Goal: Task Accomplishment & Management: Manage account settings

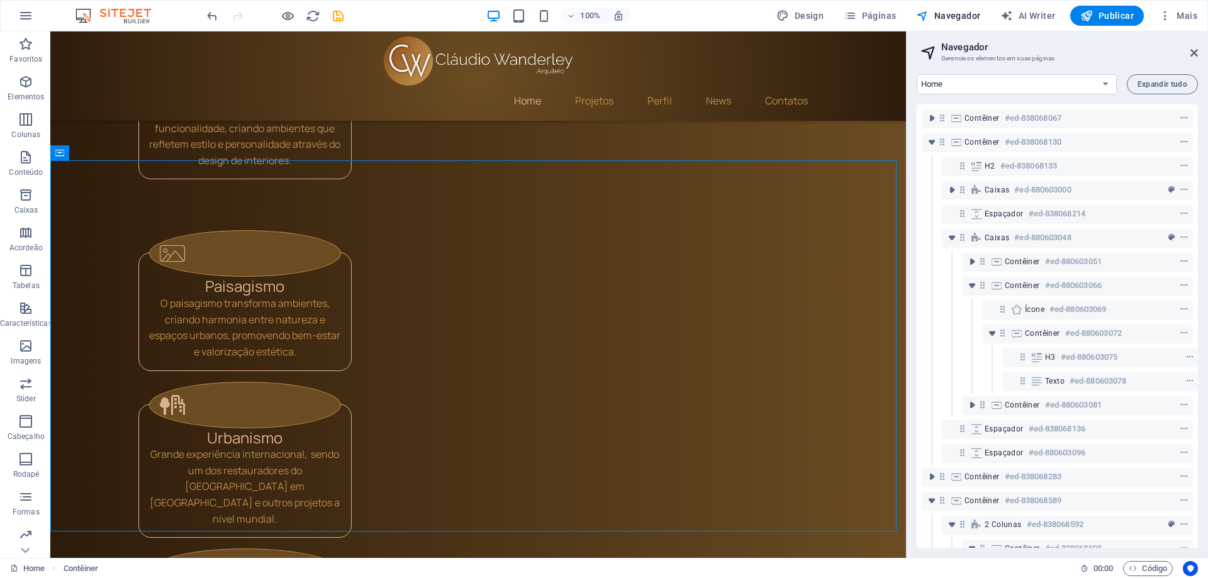
scroll to position [347, 3]
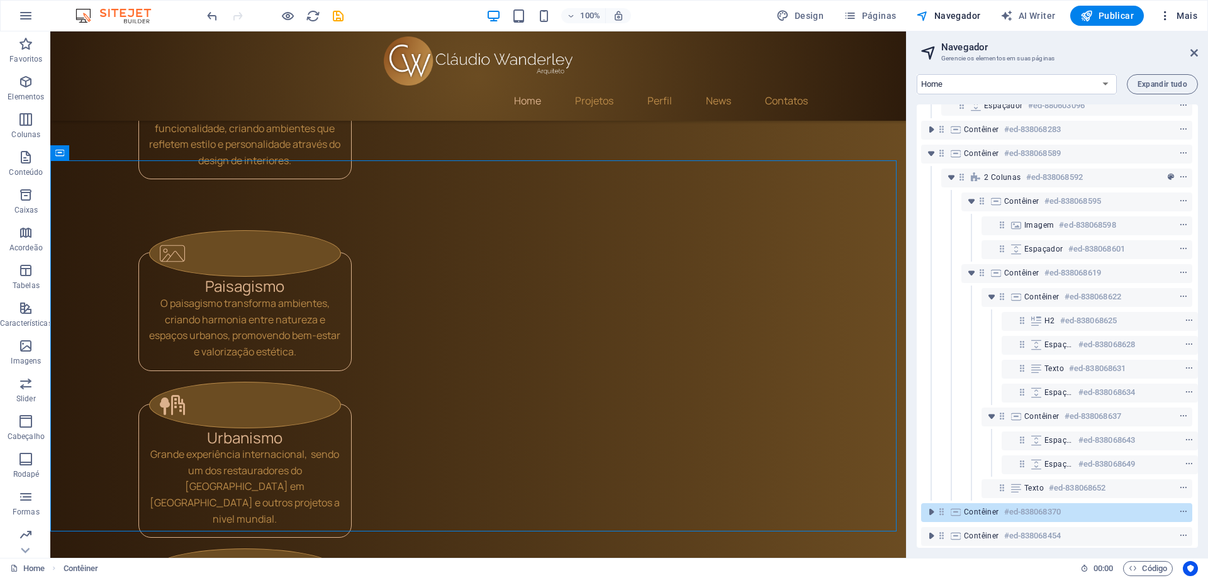
click at [1166, 16] on icon "button" at bounding box center [1165, 15] width 13 height 13
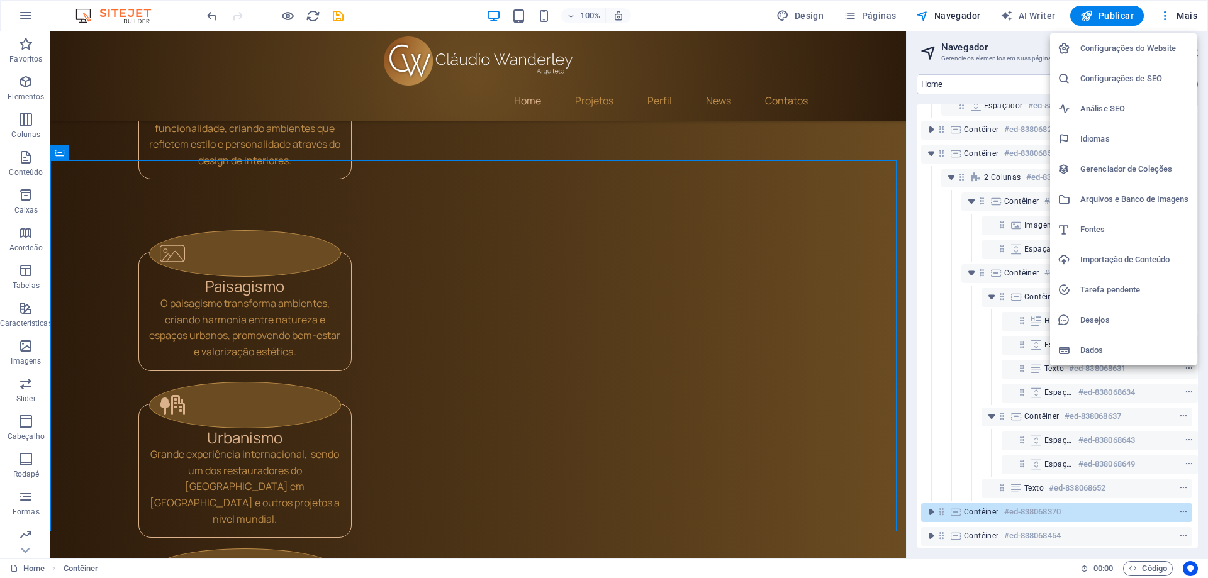
click at [1127, 47] on h6 "Configurações do Website" at bounding box center [1134, 48] width 109 height 15
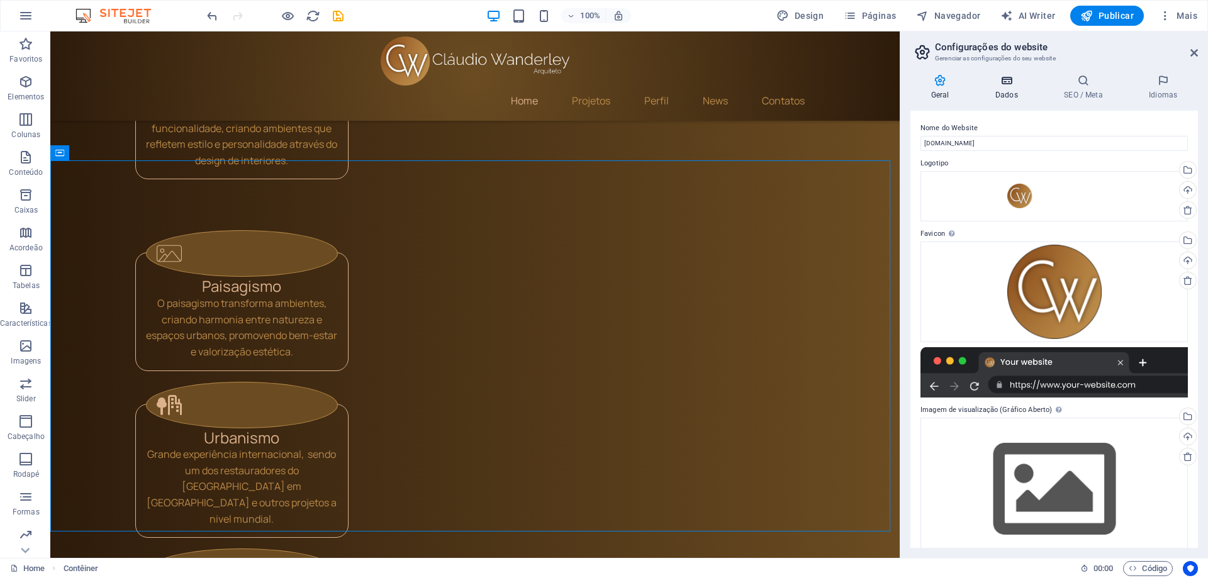
click at [1002, 94] on h4 "Dados" at bounding box center [1008, 87] width 69 height 26
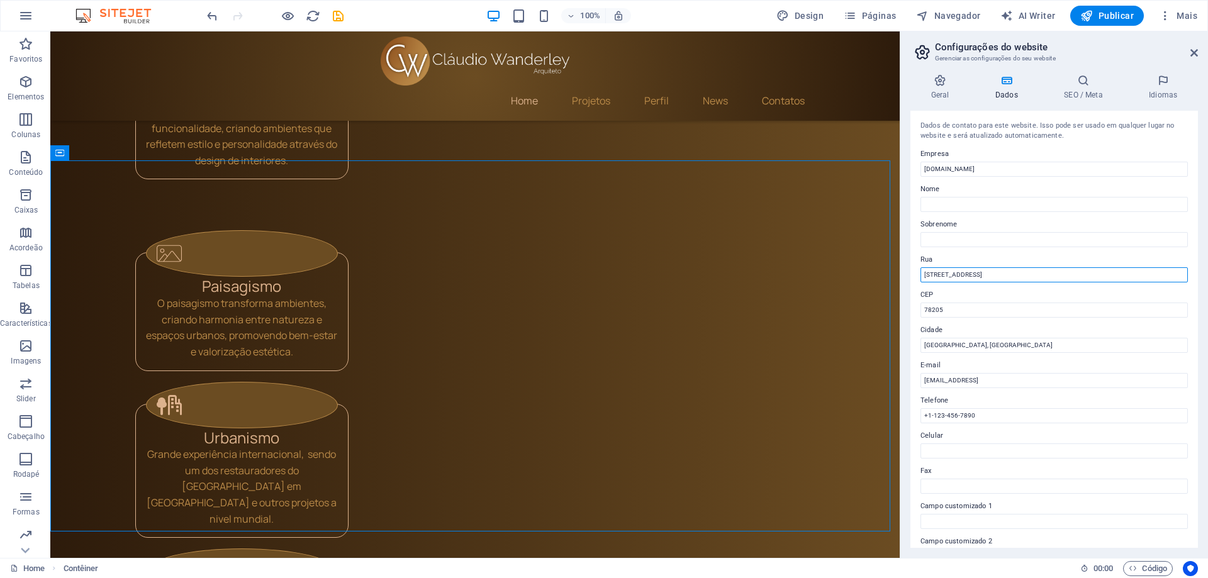
drag, startPoint x: 1006, startPoint y: 277, endPoint x: 907, endPoint y: 276, distance: 98.8
click at [907, 276] on div "Geral Dados SEO / Meta Idiomas Nome do Website [DOMAIN_NAME] Logotipo Arraste o…" at bounding box center [1054, 311] width 308 height 494
paste input "Av. [GEOGRAPHIC_DATA]"
click at [1000, 277] on input "Av. [GEOGRAPHIC_DATA]" at bounding box center [1053, 274] width 267 height 15
type input "Av. [STREET_ADDRESS]"
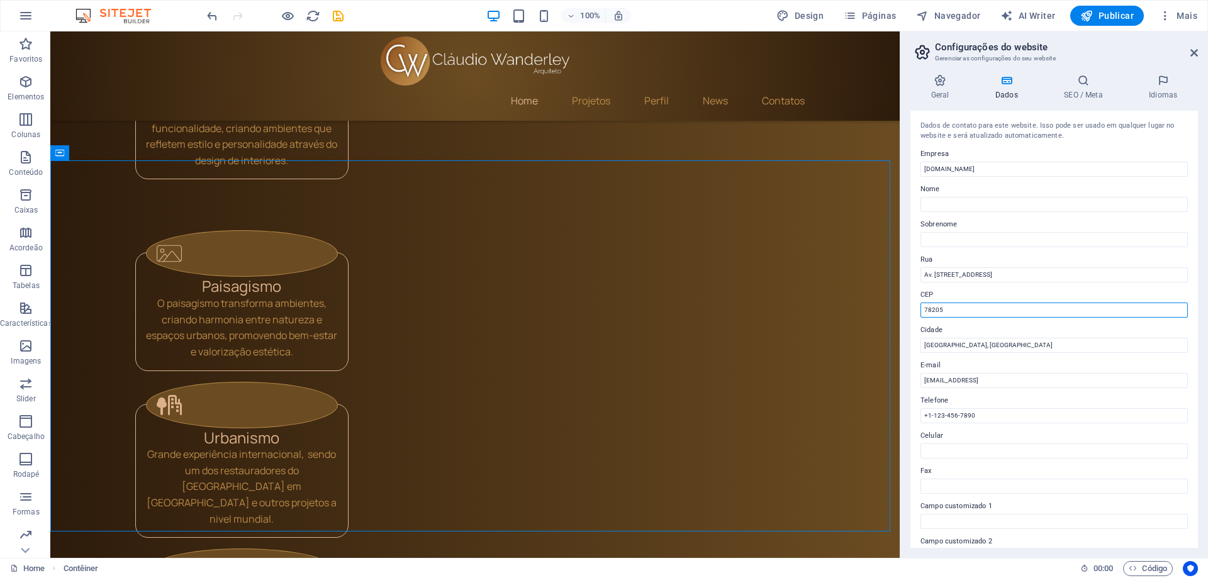
drag, startPoint x: 951, startPoint y: 310, endPoint x: 903, endPoint y: 310, distance: 47.8
click at [903, 310] on div "Geral Dados SEO / Meta Idiomas Nome do Website [DOMAIN_NAME] Logotipo Arraste o…" at bounding box center [1054, 311] width 308 height 494
paste input "2750 374"
click at [940, 309] on input "2750 374" at bounding box center [1053, 310] width 267 height 15
type input "2750-374"
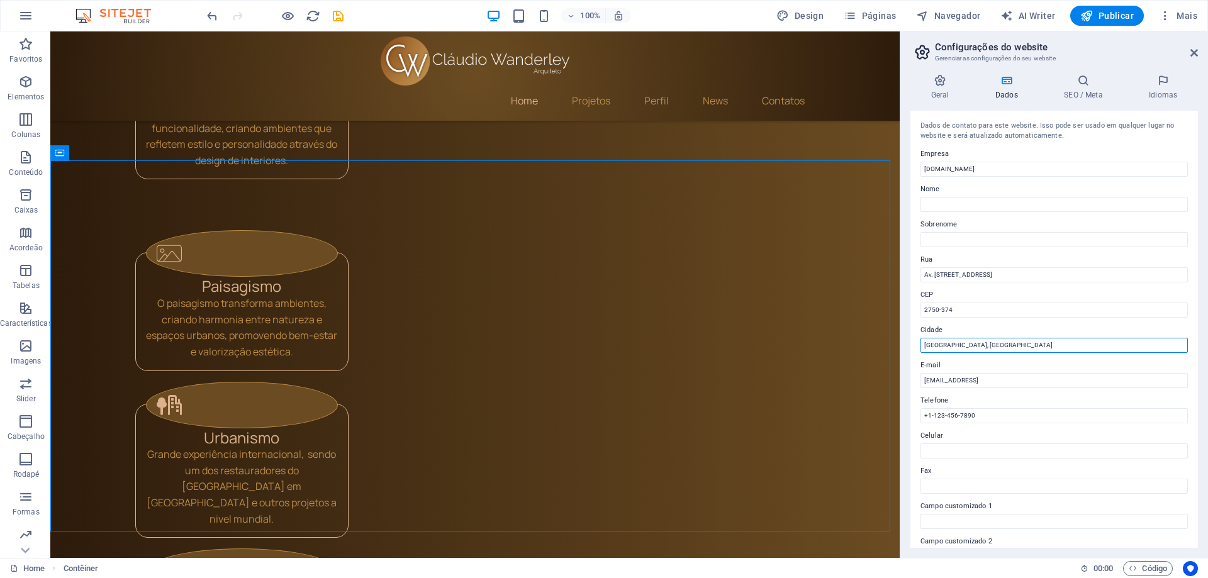
drag, startPoint x: 1048, startPoint y: 381, endPoint x: 853, endPoint y: 350, distance: 197.5
click at [947, 342] on input "[GEOGRAPHIC_DATA], [GEOGRAPHIC_DATA]" at bounding box center [1053, 345] width 267 height 15
drag, startPoint x: 985, startPoint y: 348, endPoint x: 920, endPoint y: 343, distance: 65.7
click at [920, 343] on div "Dados de contato para este website. Isso pode ser usado em qualquer lugar no we…" at bounding box center [1053, 329] width 287 height 437
type input "Cascais"
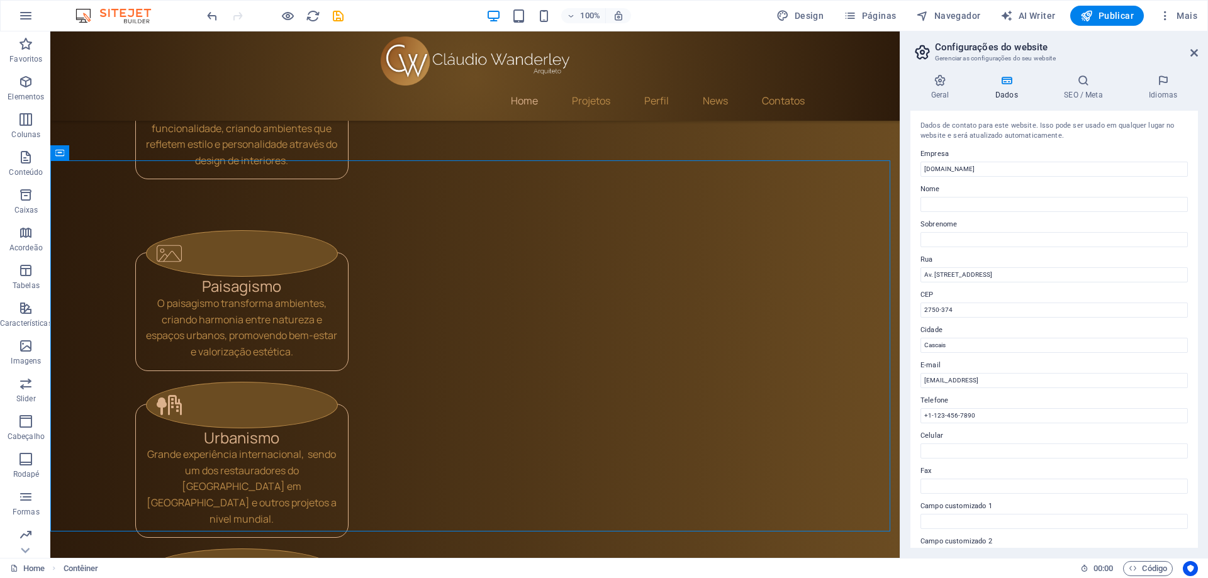
click at [994, 323] on label "Cidade" at bounding box center [1053, 330] width 267 height 15
click at [994, 338] on input "Cascais" at bounding box center [1053, 345] width 267 height 15
drag, startPoint x: 1096, startPoint y: 379, endPoint x: 900, endPoint y: 367, distance: 196.6
click at [900, 367] on aside "Configurações do website Gerenciar as configurações do seu website Geral Dados …" at bounding box center [1054, 294] width 308 height 526
click at [333, 14] on icon "save" at bounding box center [338, 16] width 14 height 14
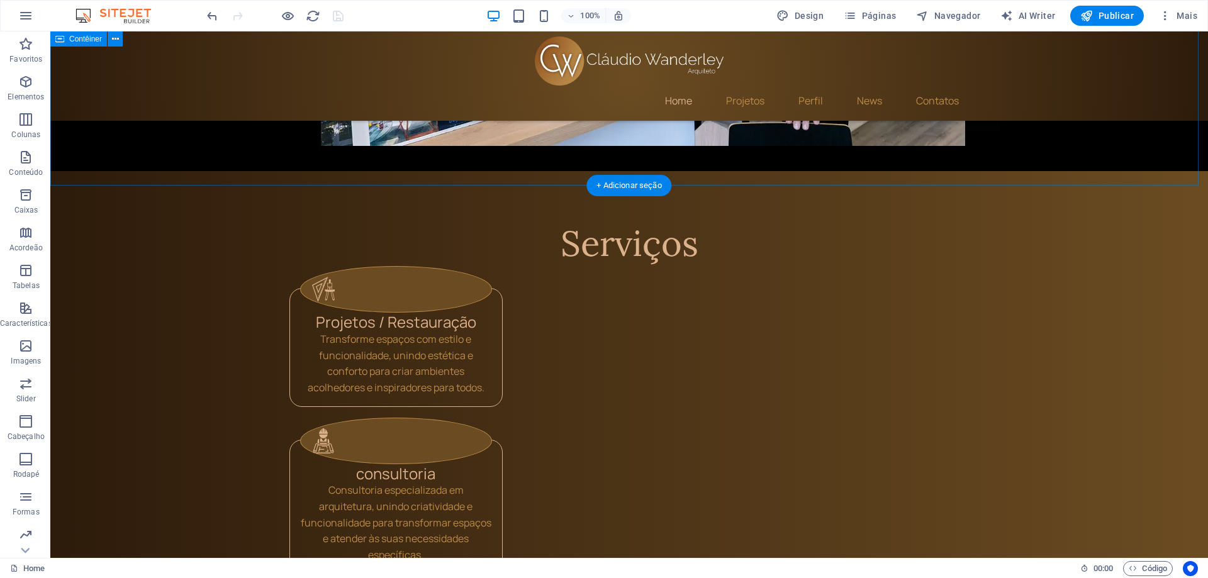
scroll to position [1083, 0]
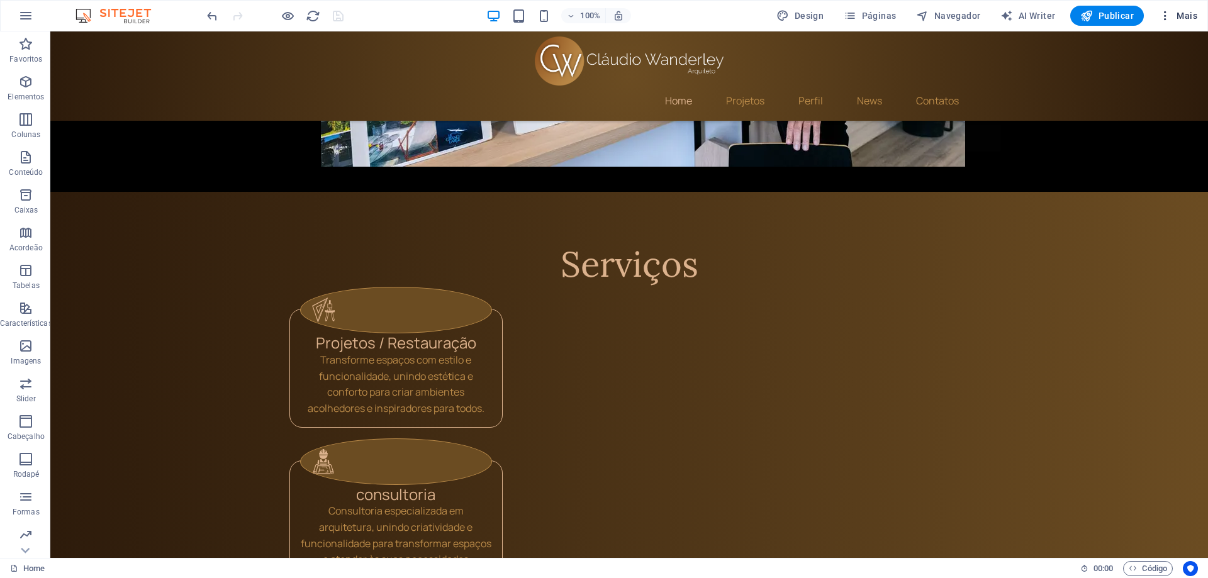
click at [1166, 17] on icon "button" at bounding box center [1165, 15] width 13 height 13
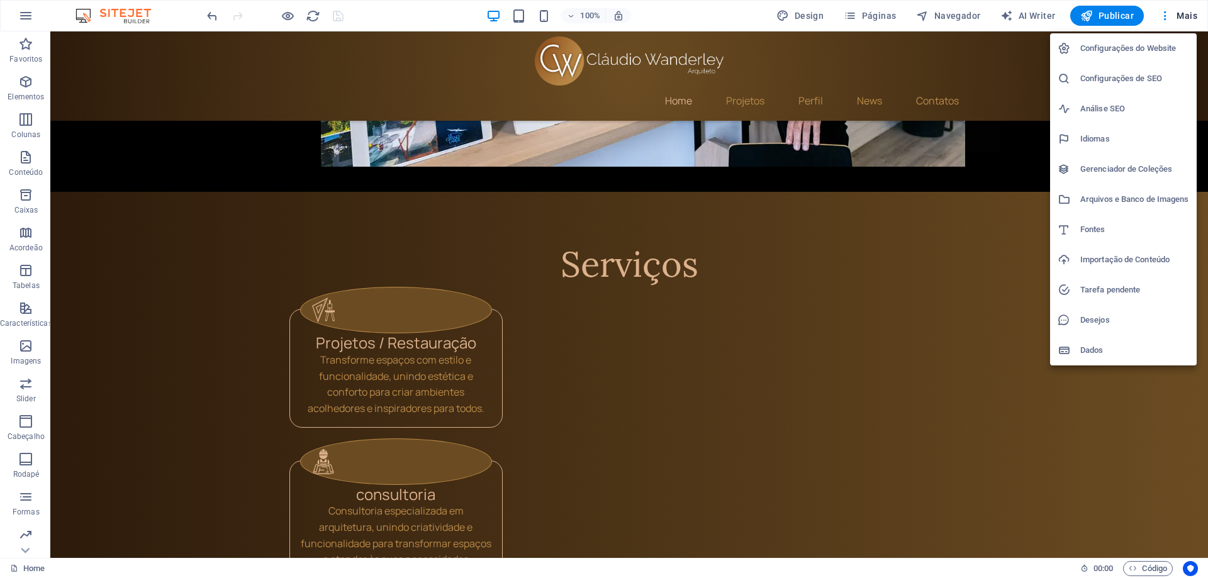
click at [1108, 84] on h6 "Configurações de SEO" at bounding box center [1134, 78] width 109 height 15
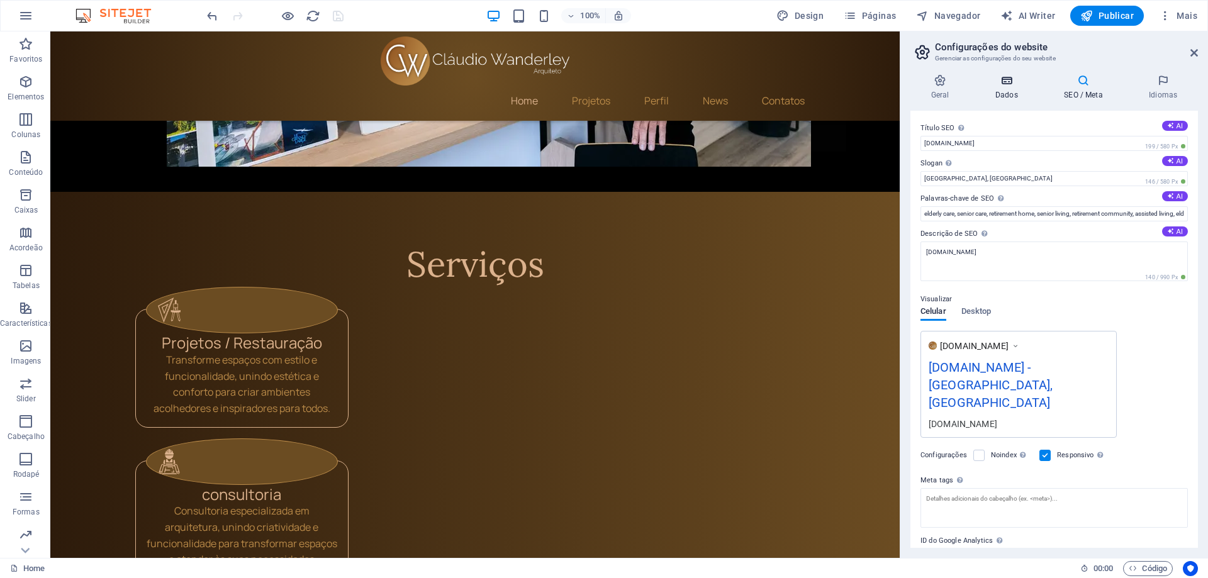
click at [998, 88] on h4 "Dados" at bounding box center [1008, 87] width 69 height 26
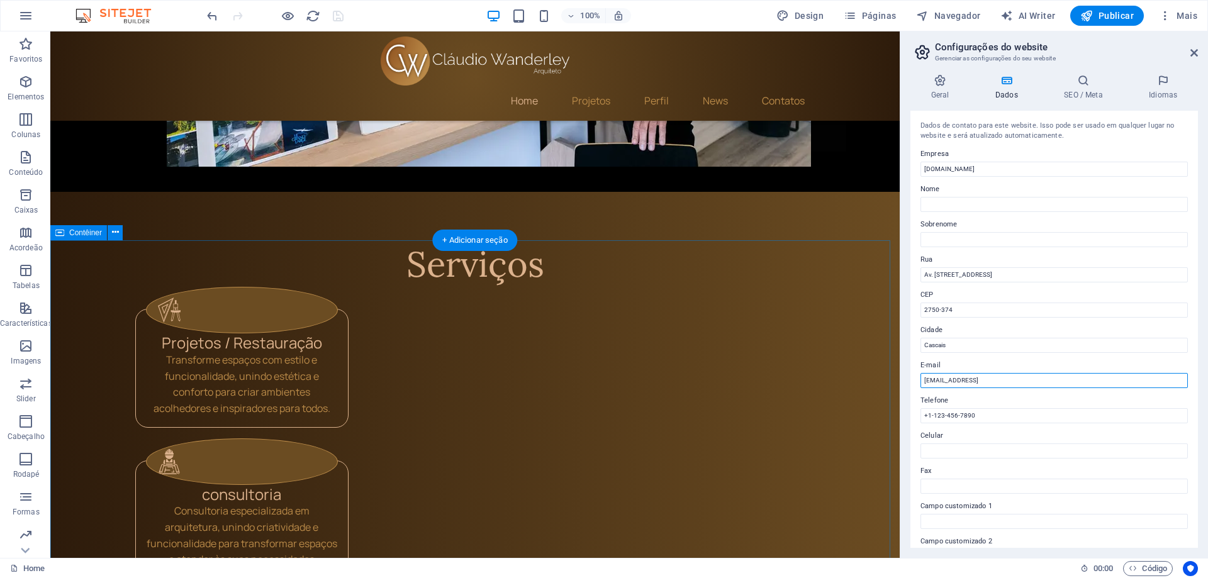
drag, startPoint x: 1069, startPoint y: 410, endPoint x: 857, endPoint y: 375, distance: 215.5
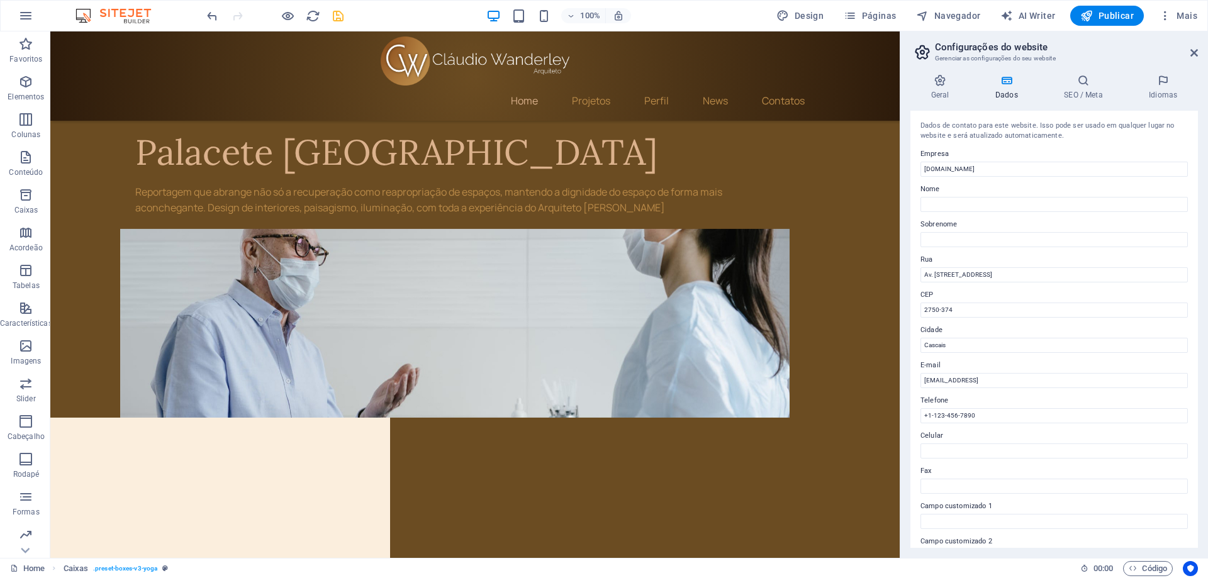
scroll to position [2740, 0]
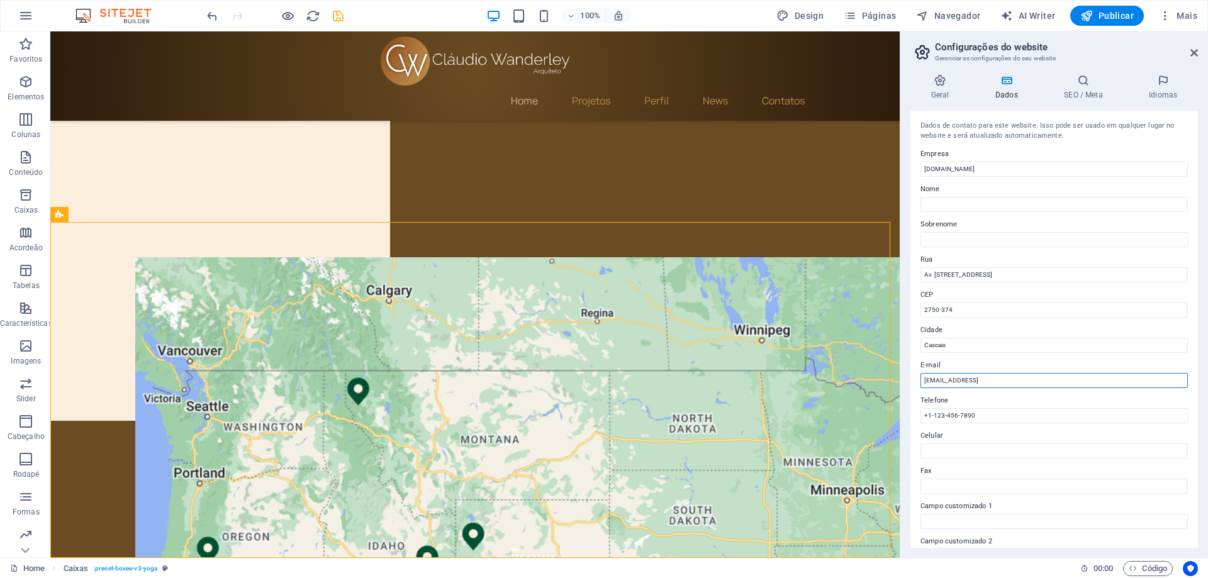
click at [965, 384] on input "[EMAIL_ADDRESS]" at bounding box center [1053, 380] width 267 height 15
drag, startPoint x: 1130, startPoint y: 406, endPoint x: 898, endPoint y: 373, distance: 233.9
type input "[PERSON_NAME][EMAIL_ADDRESS][DOMAIN_NAME]"
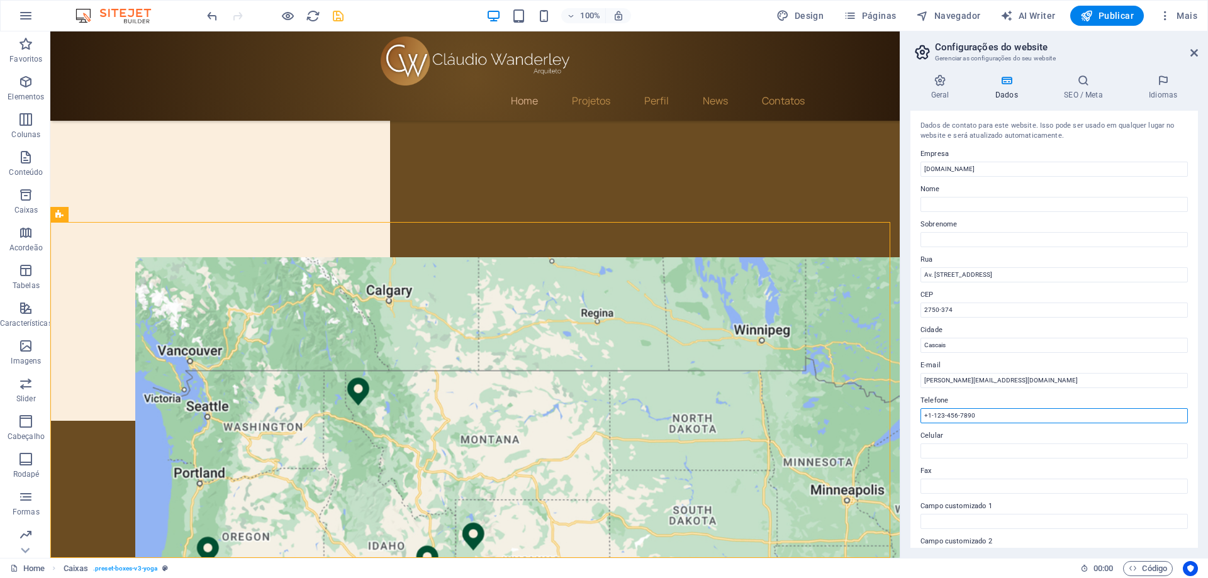
click at [950, 414] on input "+1-123-456-7890" at bounding box center [1053, 415] width 267 height 15
drag, startPoint x: 993, startPoint y: 420, endPoint x: 918, endPoint y: 418, distance: 74.9
click at [918, 418] on div "Dados de contato para este website. Isso pode ser usado em qualquer lugar no we…" at bounding box center [1053, 329] width 287 height 437
paste input "965 043 727"
click at [950, 418] on input "[PHONE_NUMBER]" at bounding box center [1053, 415] width 267 height 15
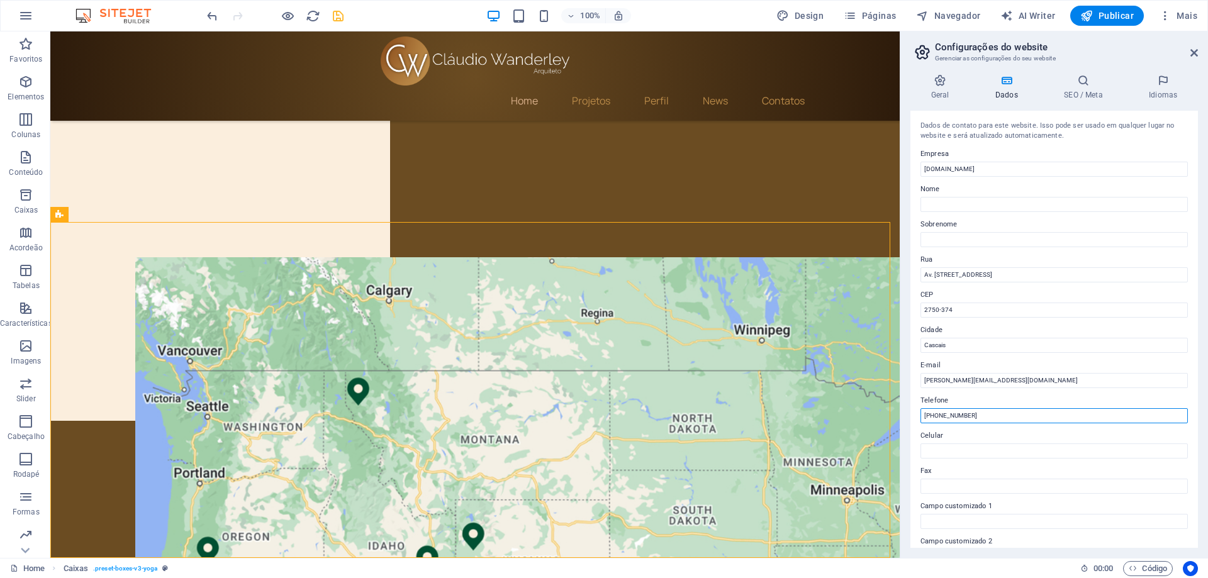
click at [961, 417] on input "[PHONE_NUMBER]" at bounding box center [1053, 415] width 267 height 15
drag, startPoint x: 1027, startPoint y: 448, endPoint x: 887, endPoint y: 417, distance: 143.8
type input "[PHONE_NUMBER]"
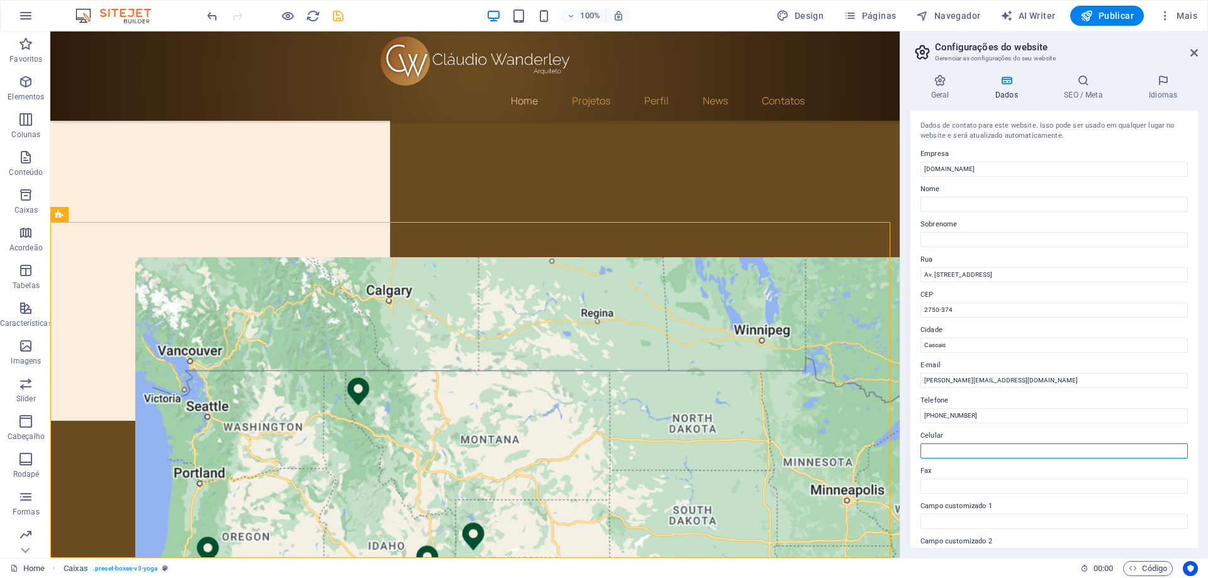
click at [942, 448] on input "Celular" at bounding box center [1053, 450] width 267 height 15
paste input "[PHONE_NUMBER]"
type input "[PHONE_NUMBER]"
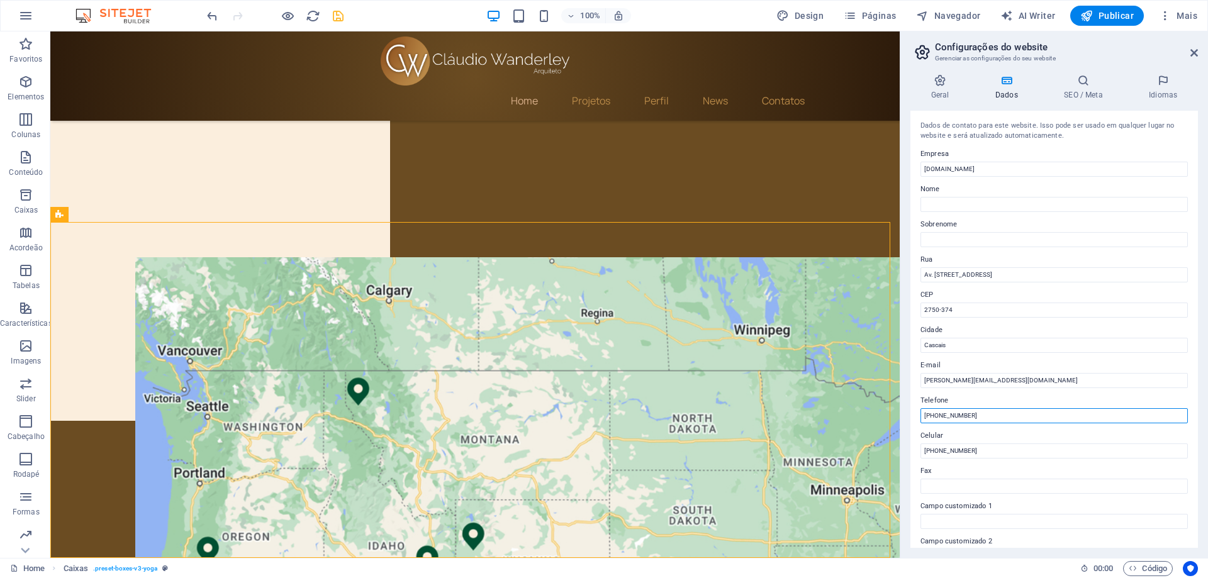
drag, startPoint x: 988, startPoint y: 416, endPoint x: 914, endPoint y: 414, distance: 74.2
click at [914, 413] on div "Dados de contato para este website. Isso pode ser usado em qualquer lugar no we…" at bounding box center [1053, 329] width 287 height 437
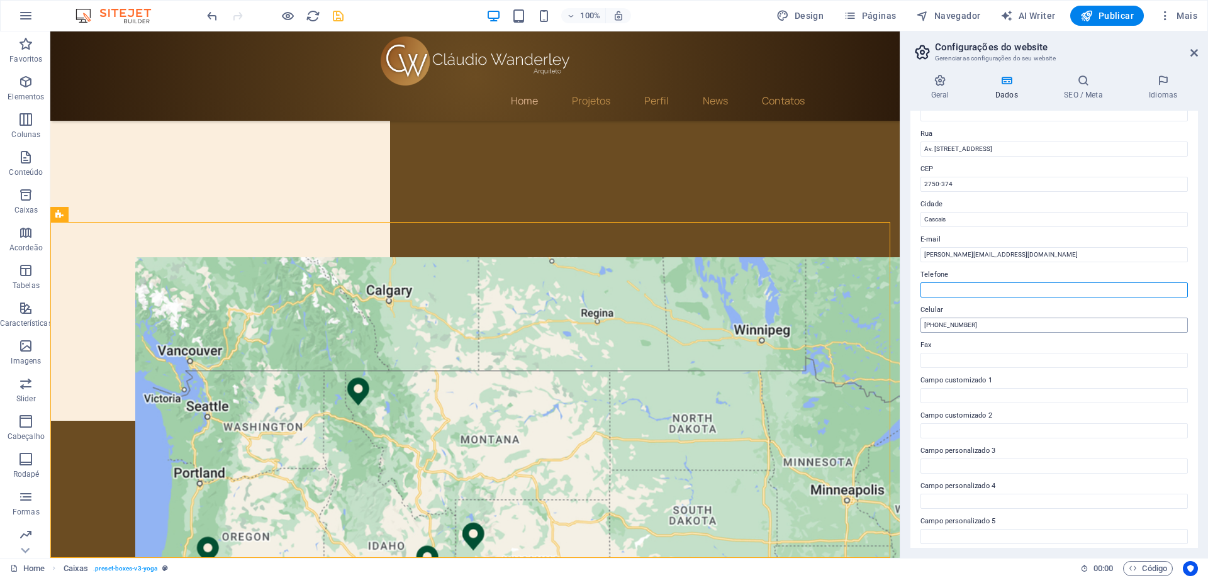
scroll to position [167, 0]
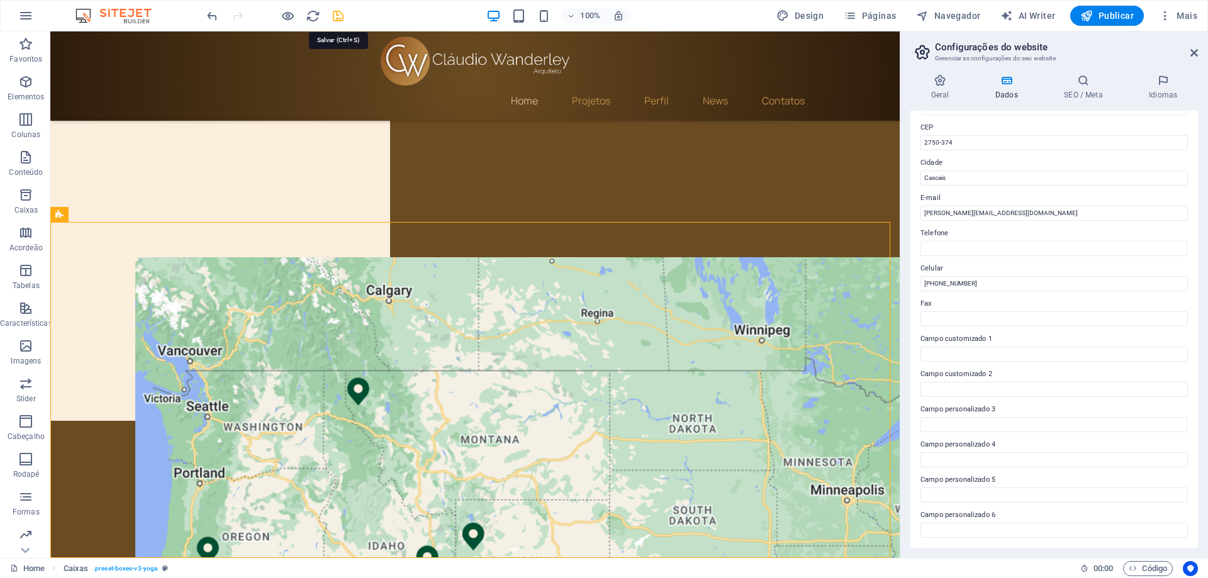
click at [341, 13] on icon "save" at bounding box center [338, 16] width 14 height 14
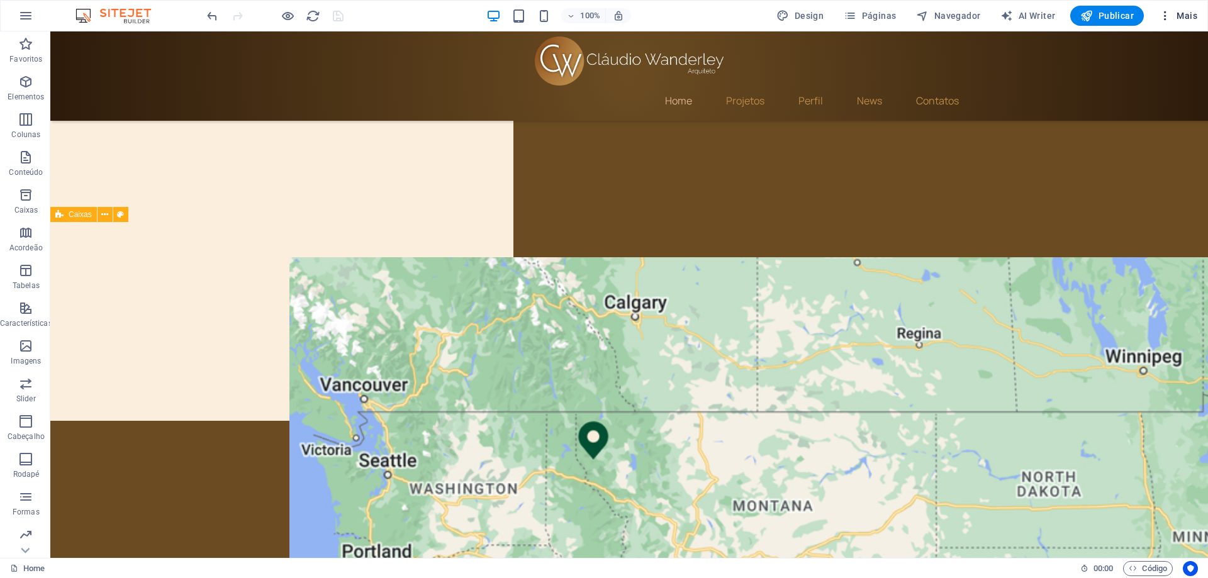
click at [1167, 16] on icon "button" at bounding box center [1165, 15] width 13 height 13
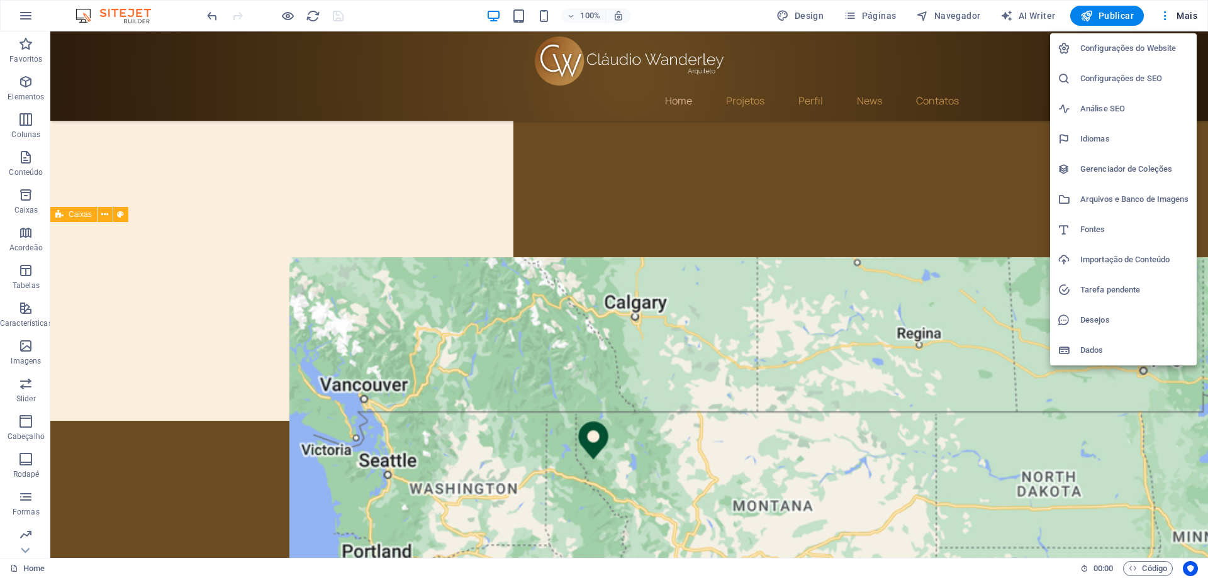
click at [1108, 79] on h6 "Configurações de SEO" at bounding box center [1134, 78] width 109 height 15
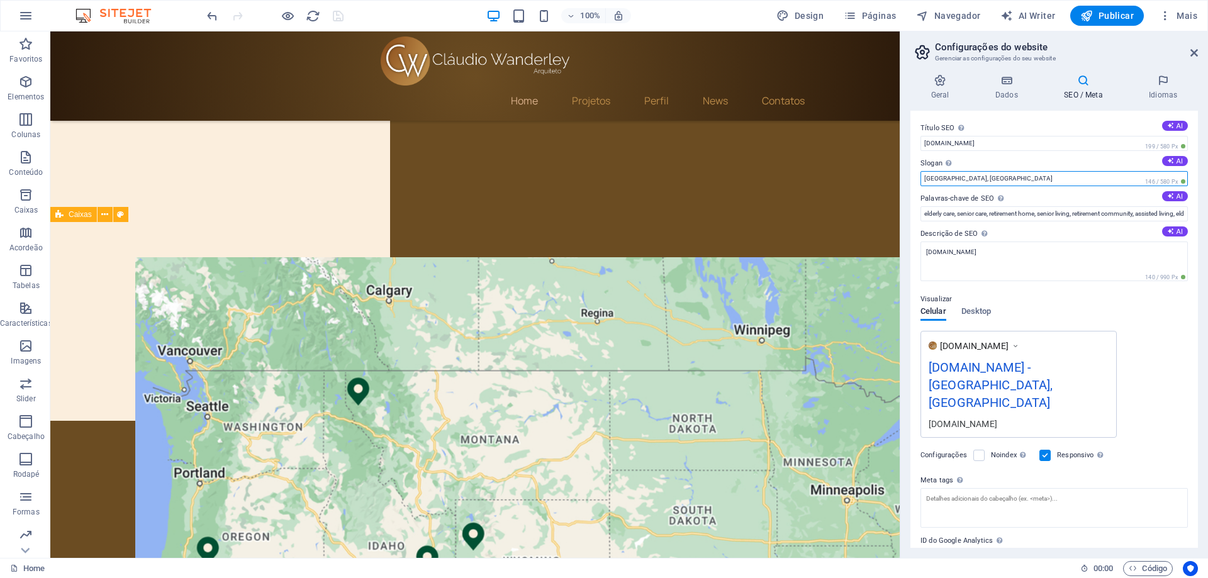
drag, startPoint x: 986, startPoint y: 179, endPoint x: 934, endPoint y: 178, distance: 52.2
click at [934, 178] on input "[GEOGRAPHIC_DATA], [GEOGRAPHIC_DATA]" at bounding box center [1053, 178] width 267 height 15
click at [957, 179] on input "[GEOGRAPHIC_DATA], [GEOGRAPHIC_DATA]" at bounding box center [1053, 178] width 267 height 15
drag, startPoint x: 984, startPoint y: 179, endPoint x: 903, endPoint y: 174, distance: 80.7
click at [903, 174] on div "Geral Dados SEO / Meta Idiomas Nome do Website [DOMAIN_NAME] Logotipo Arraste o…" at bounding box center [1054, 311] width 308 height 494
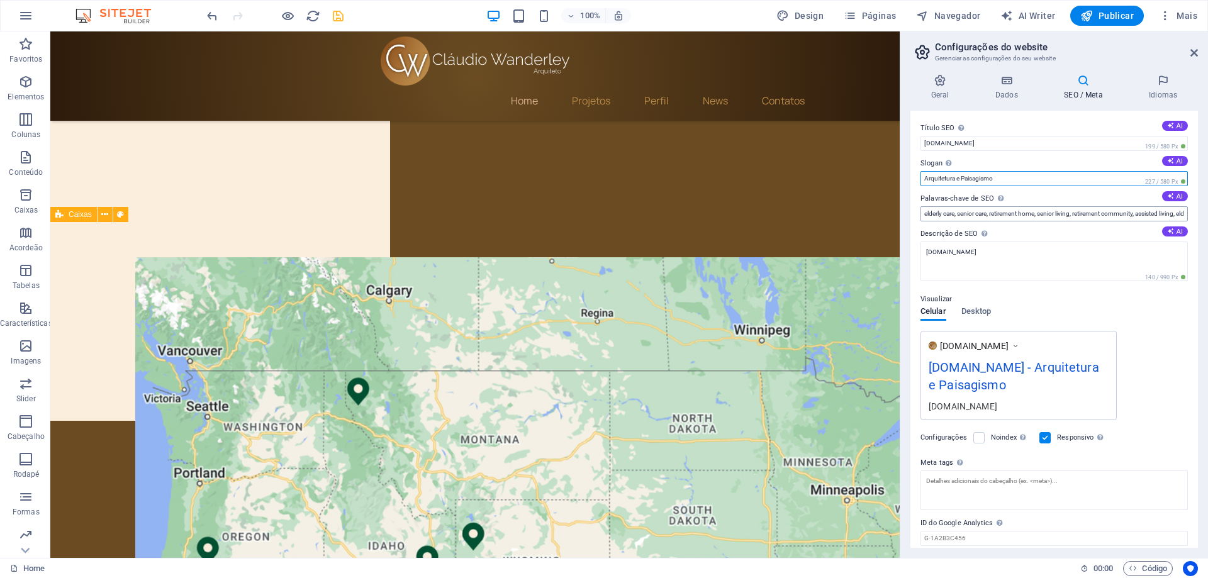
type input "Arquitetura e Paisagismo"
drag, startPoint x: 925, startPoint y: 218, endPoint x: 1207, endPoint y: 206, distance: 282.7
click at [1207, 206] on div "Geral Dados SEO / Meta Idiomas Nome do Website [DOMAIN_NAME] Logotipo Arraste o…" at bounding box center [1054, 311] width 308 height 494
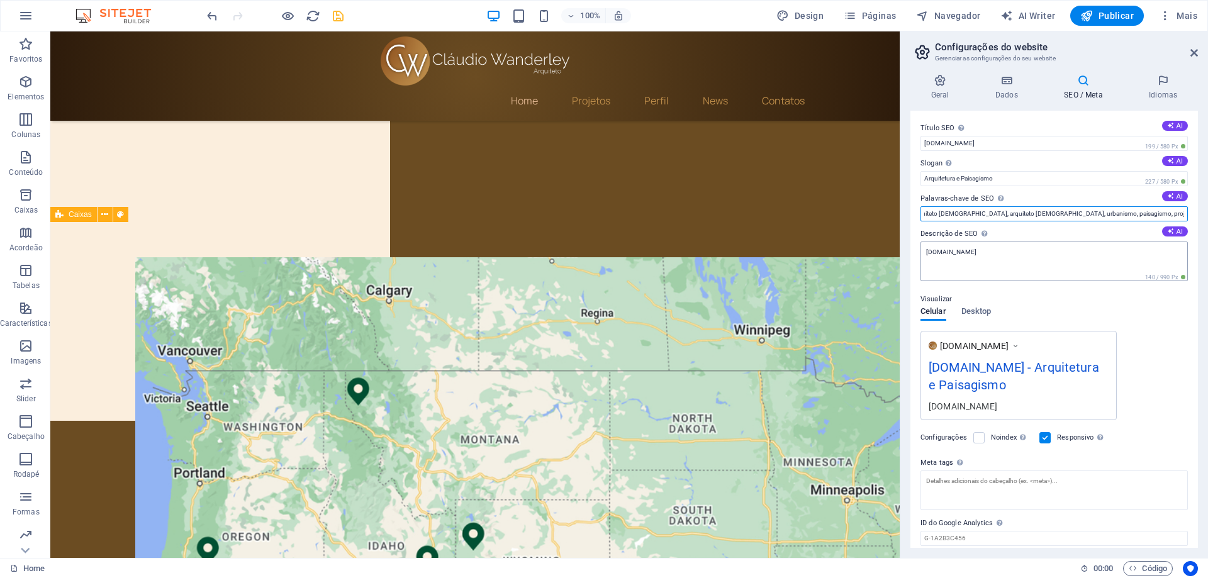
type input "arquitetura, arco do triumfo, arquiteto [DEMOGRAPHIC_DATA], arquiteto [DEMOGRAP…"
click at [1011, 262] on textarea "[DOMAIN_NAME]" at bounding box center [1053, 262] width 267 height 40
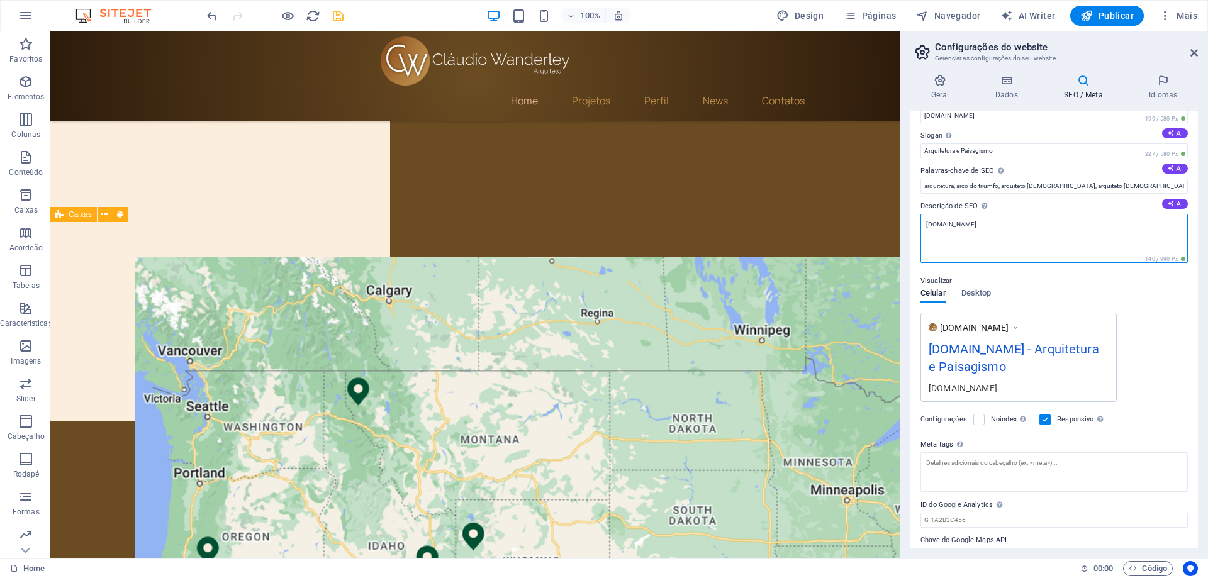
scroll to position [53, 0]
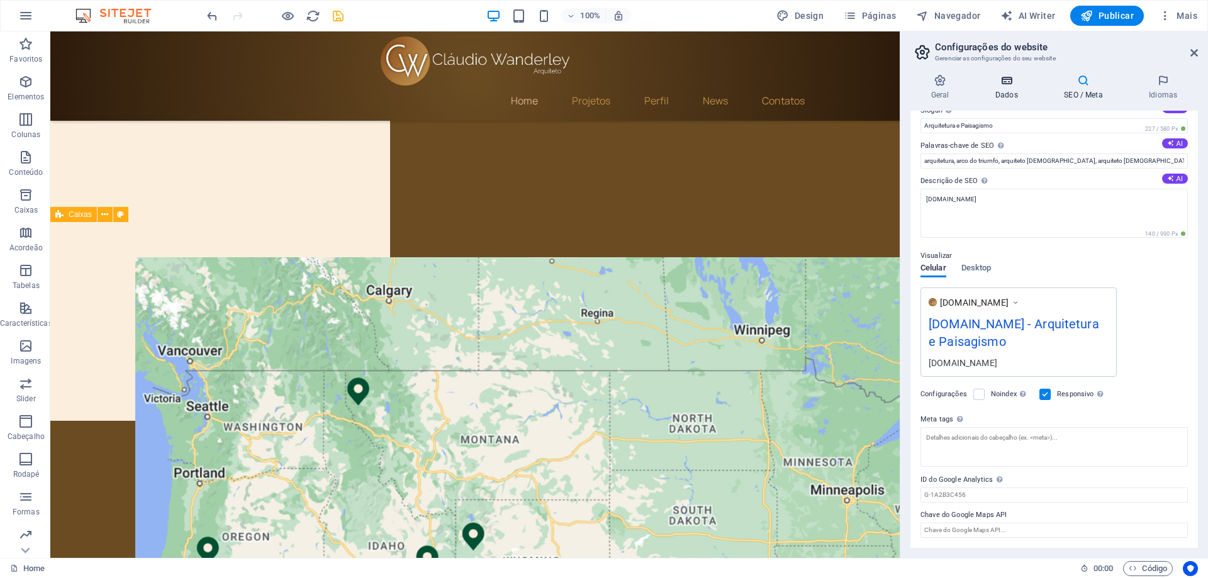
click at [1012, 92] on h4 "Dados" at bounding box center [1008, 87] width 69 height 26
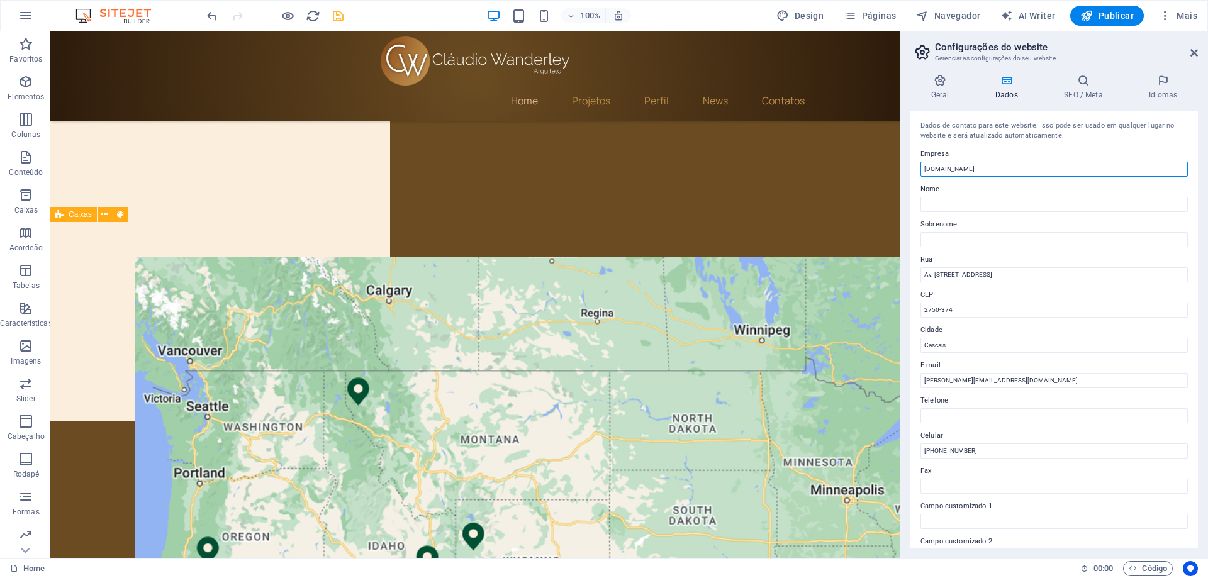
drag, startPoint x: 1013, startPoint y: 170, endPoint x: 915, endPoint y: 168, distance: 98.2
click at [915, 168] on div "Dados de contato para este website. Isso pode ser usado em qualquer lugar no we…" at bounding box center [1053, 329] width 287 height 437
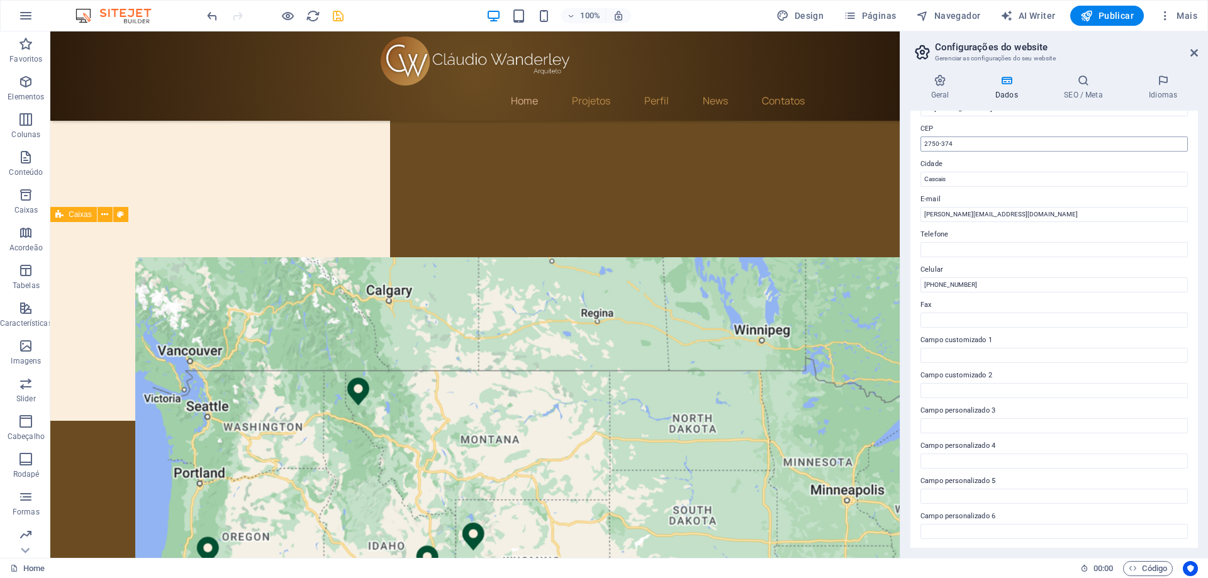
scroll to position [167, 0]
type input "[PERSON_NAME]"
click at [342, 17] on icon "save" at bounding box center [338, 16] width 14 height 14
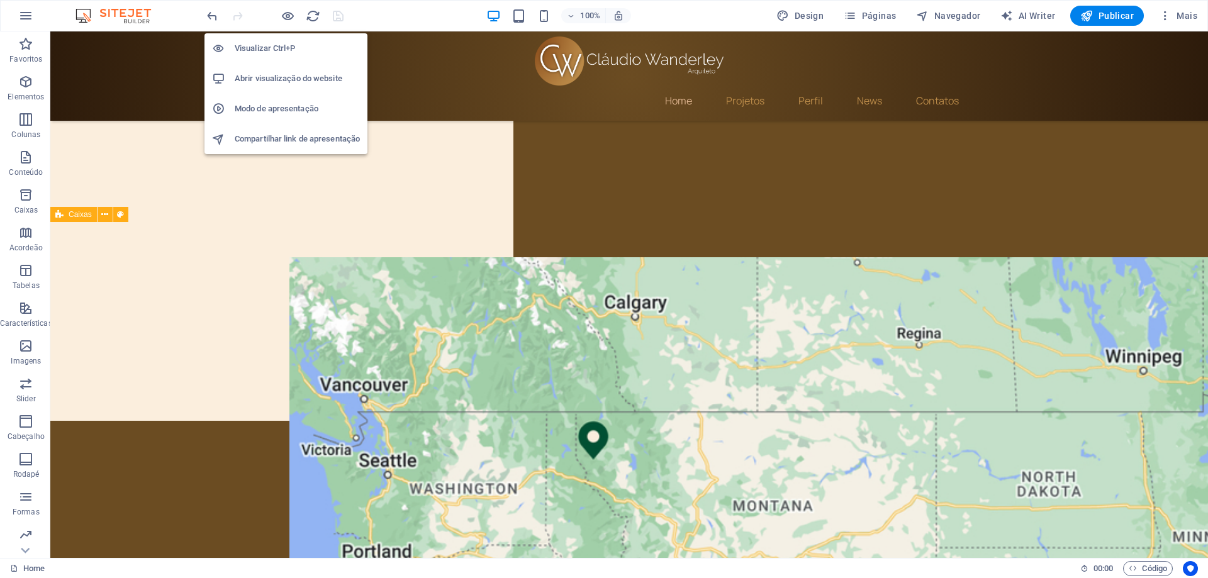
click at [284, 77] on h6 "Abrir visualização do website" at bounding box center [297, 78] width 125 height 15
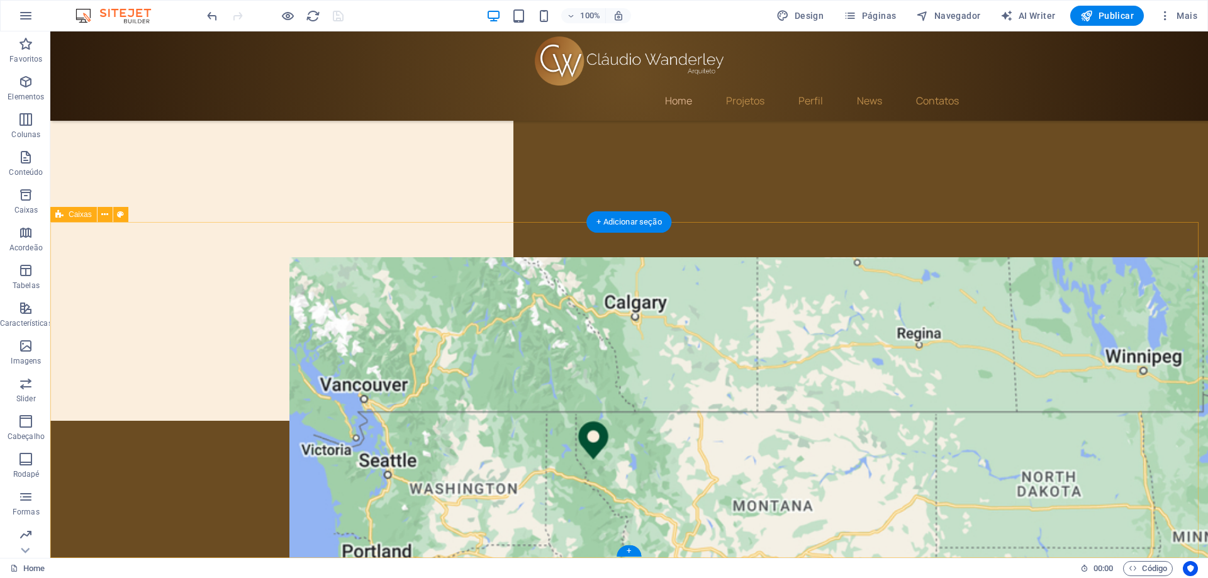
click at [963, 13] on span "Navegador" at bounding box center [948, 15] width 64 height 13
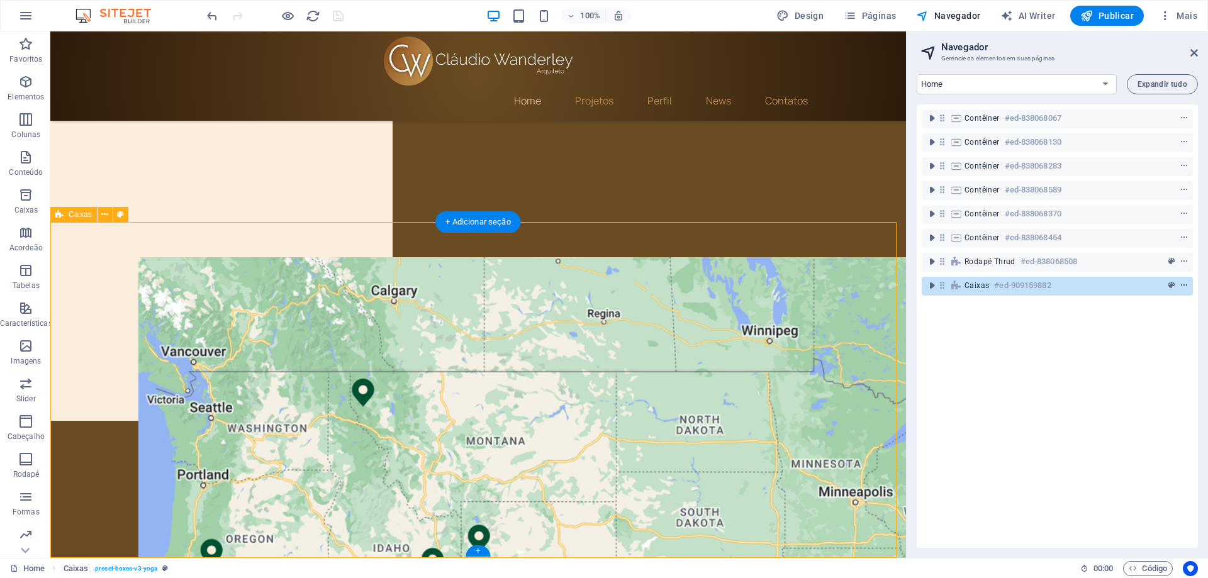
click at [1182, 286] on icon "context-menu" at bounding box center [1183, 285] width 9 height 9
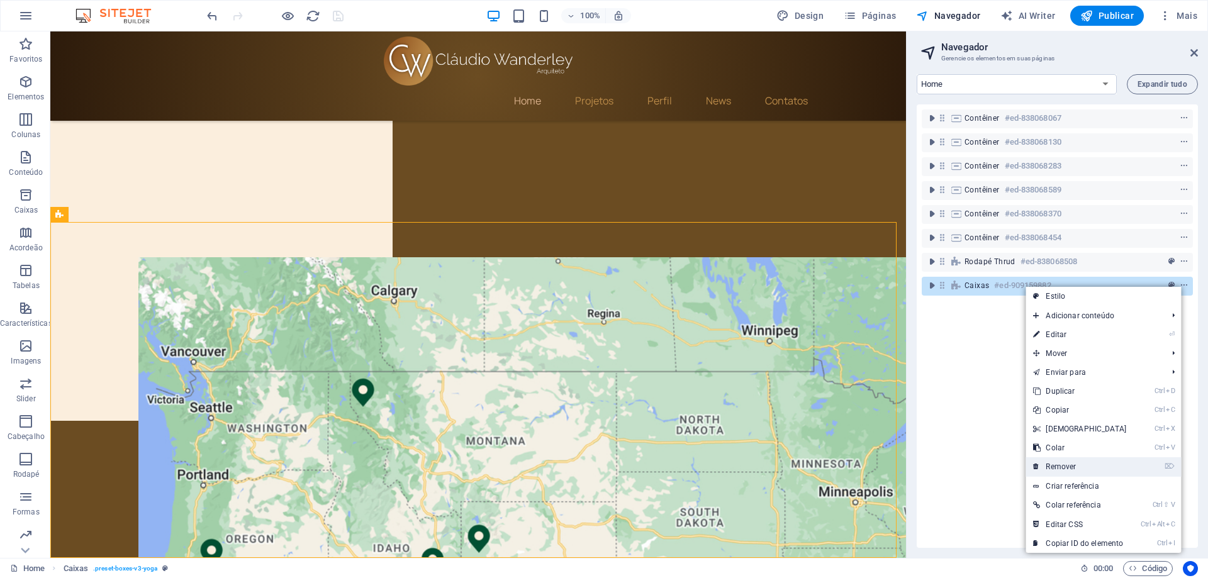
click at [1076, 464] on link "⌦ Remover" at bounding box center [1079, 466] width 108 height 19
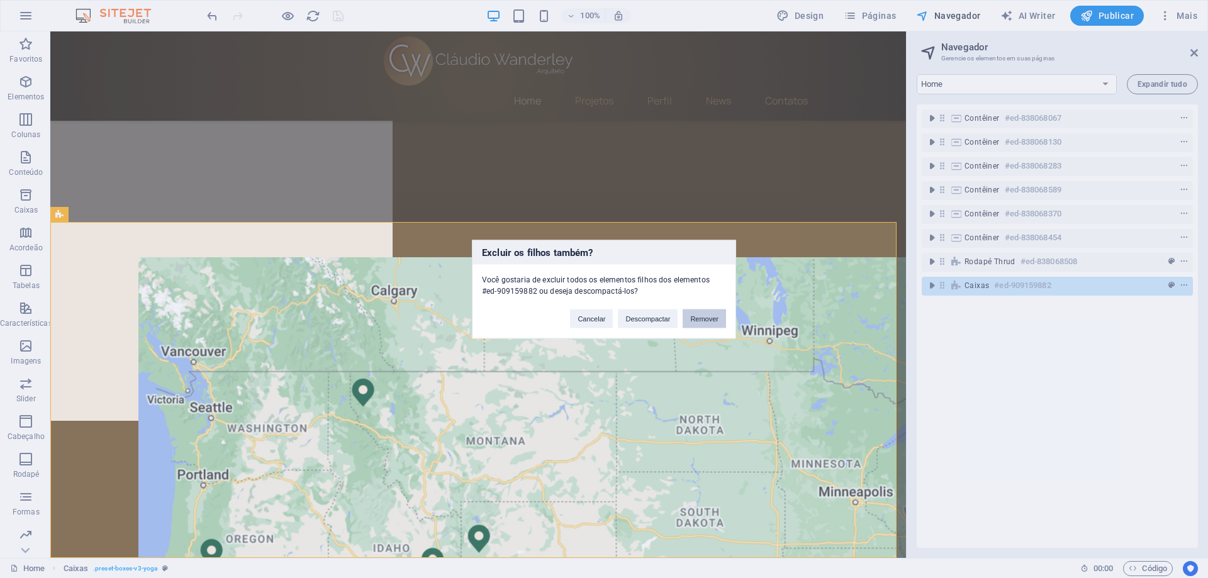
click at [699, 323] on button "Remover" at bounding box center [703, 318] width 43 height 19
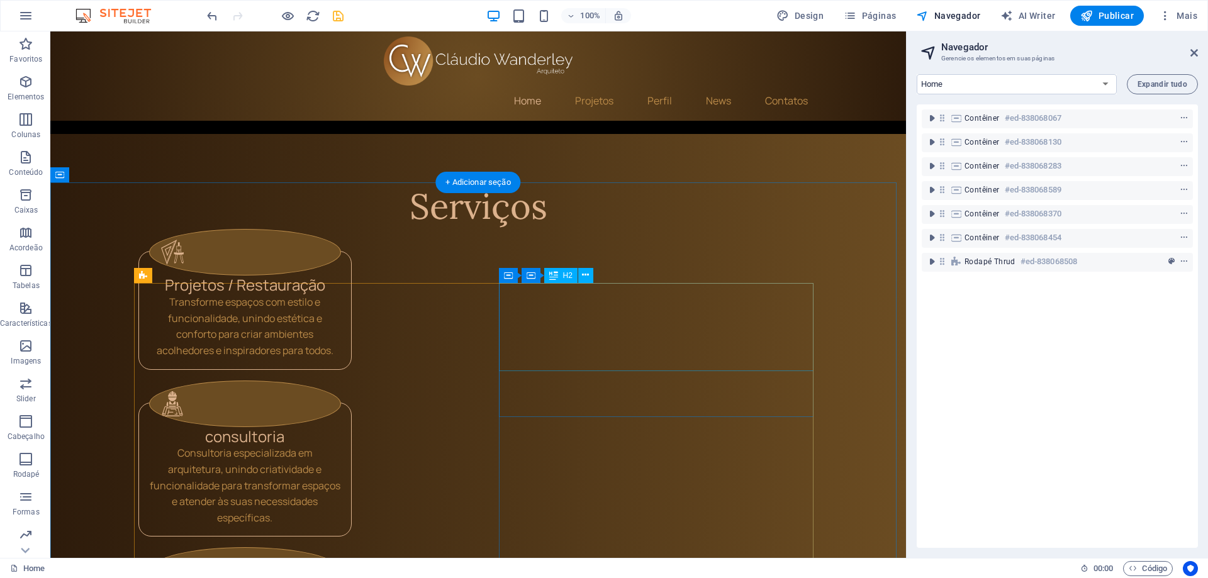
scroll to position [1083, 0]
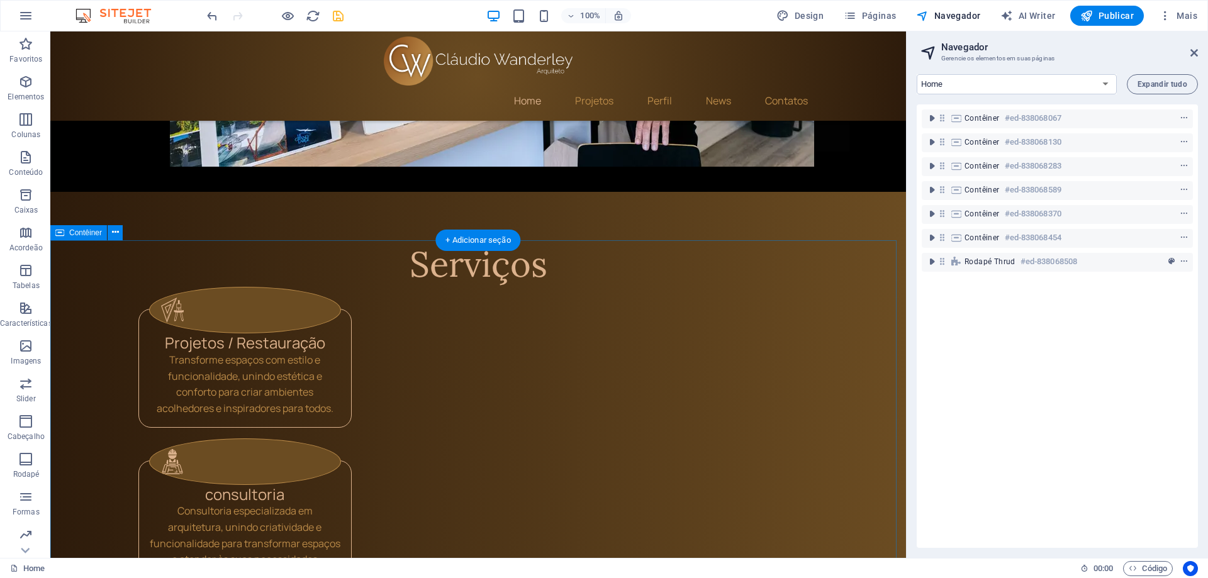
click at [1181, 188] on icon "context-menu" at bounding box center [1183, 190] width 9 height 9
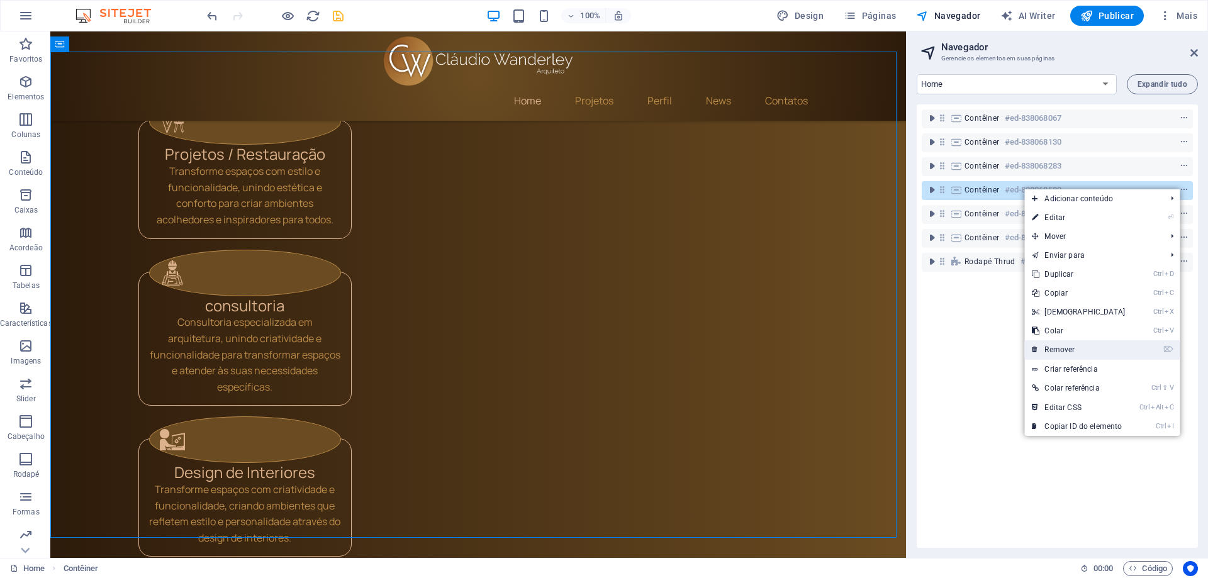
click at [1068, 350] on link "⌦ Remover" at bounding box center [1078, 349] width 108 height 19
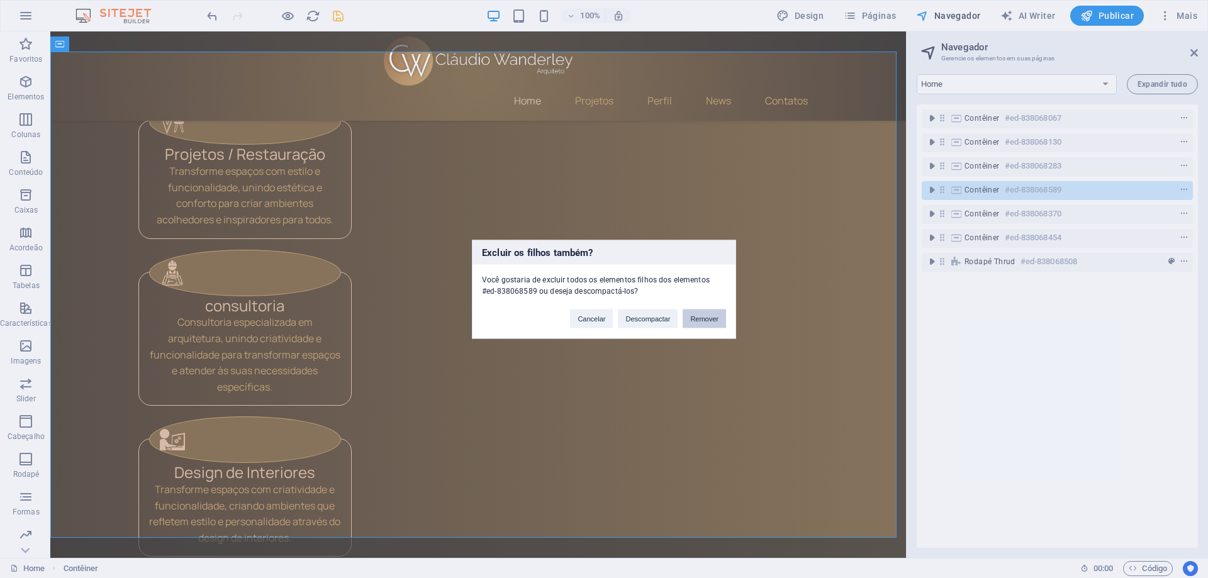
click at [703, 316] on button "Remover" at bounding box center [703, 318] width 43 height 19
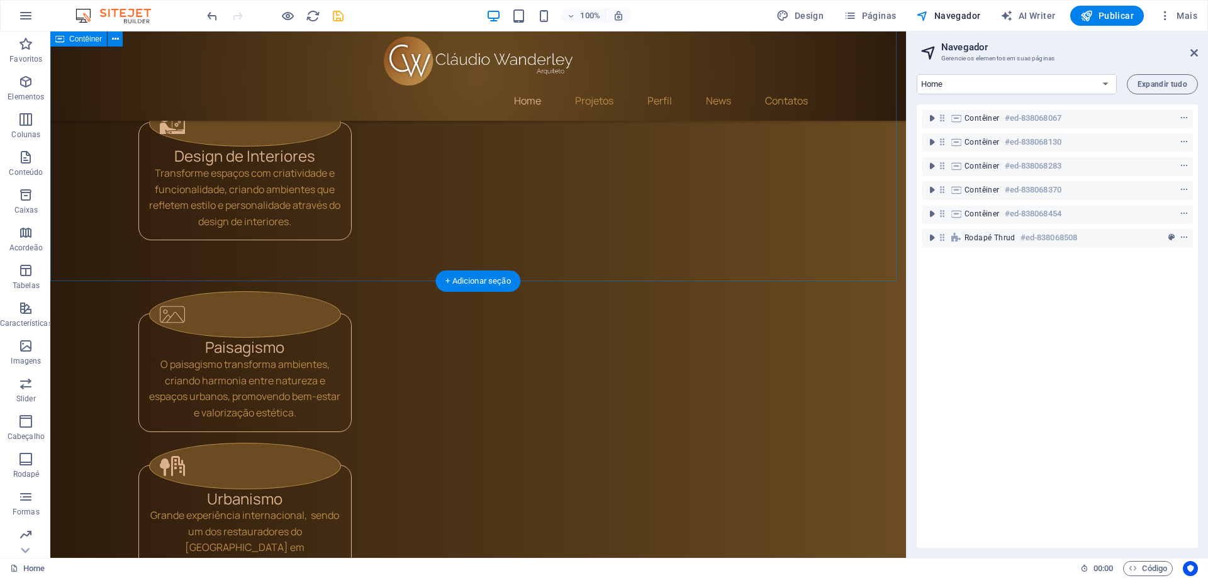
scroll to position [1635, 0]
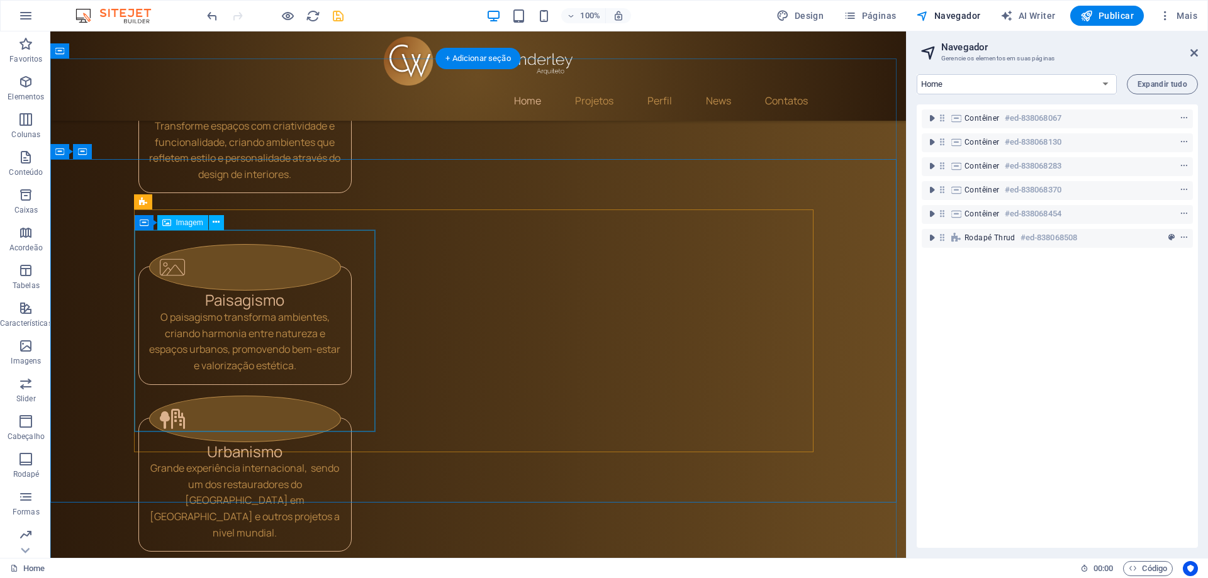
select select "px"
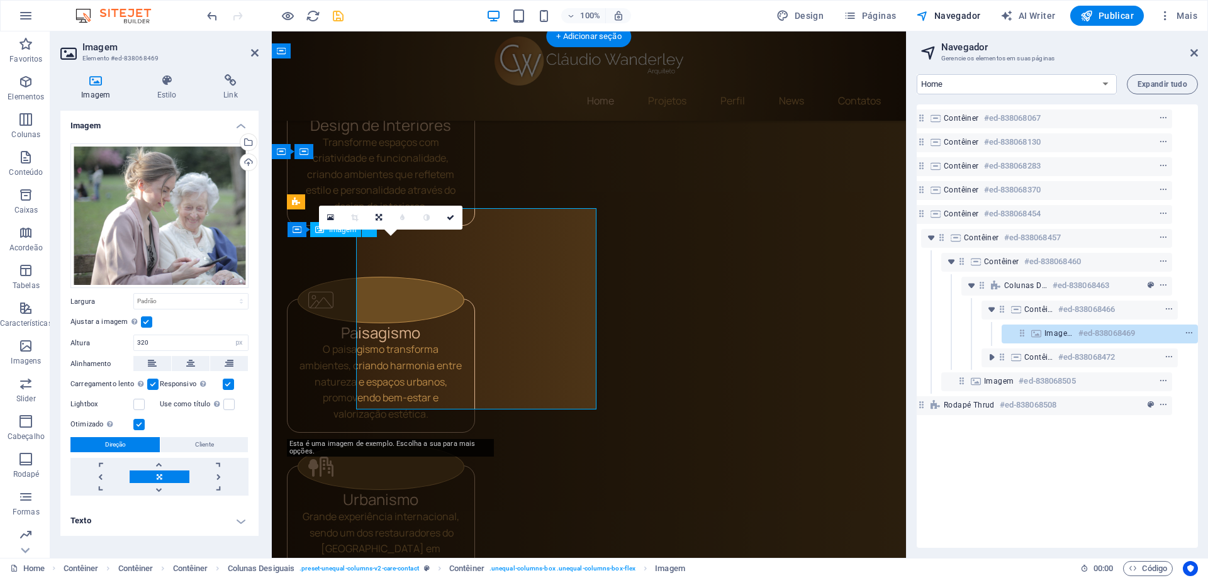
scroll to position [1657, 0]
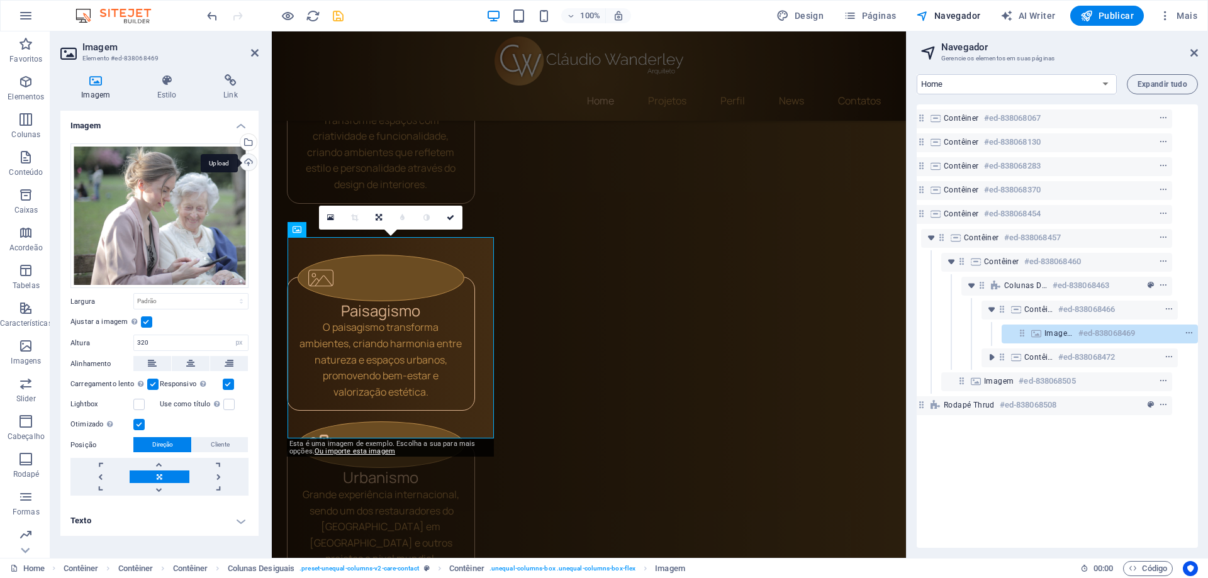
click at [247, 161] on div "Upload" at bounding box center [247, 163] width 19 height 19
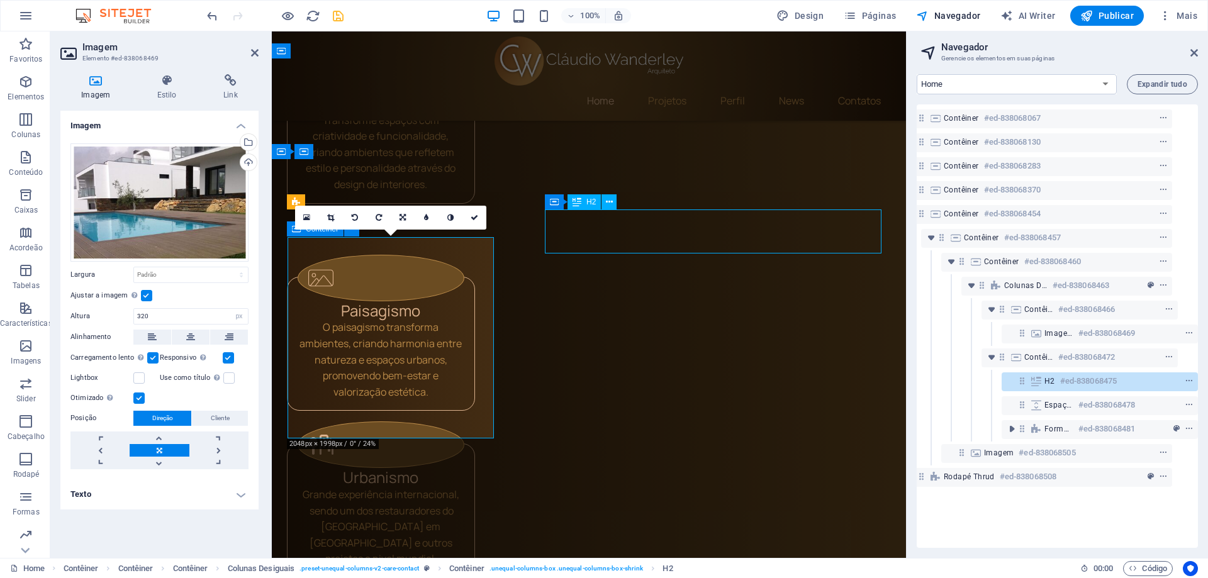
scroll to position [1635, 0]
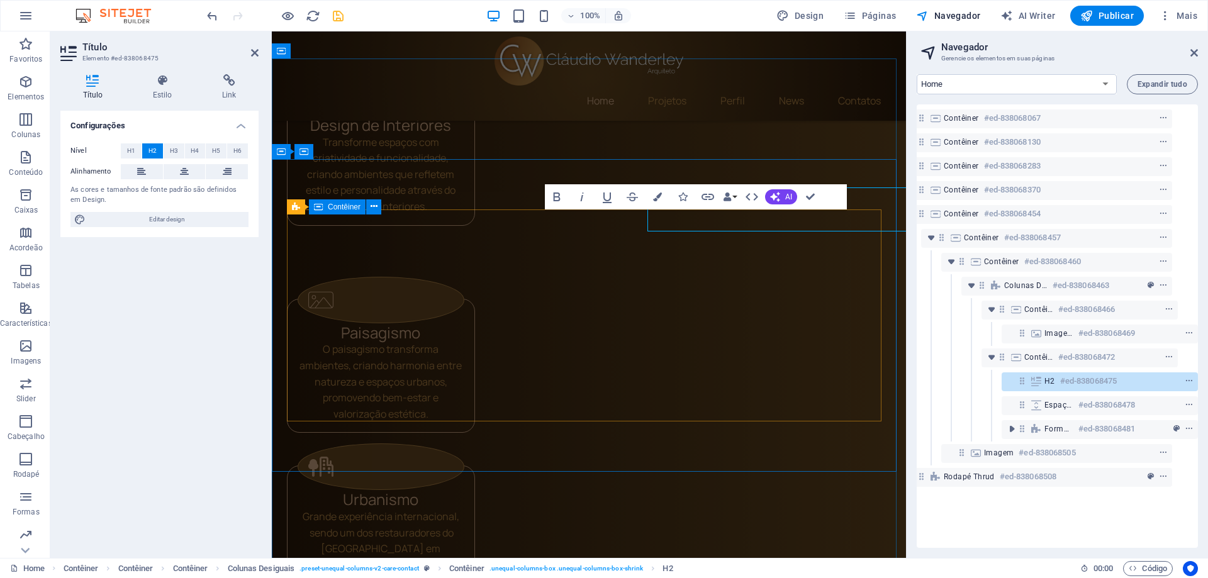
scroll to position [1657, 0]
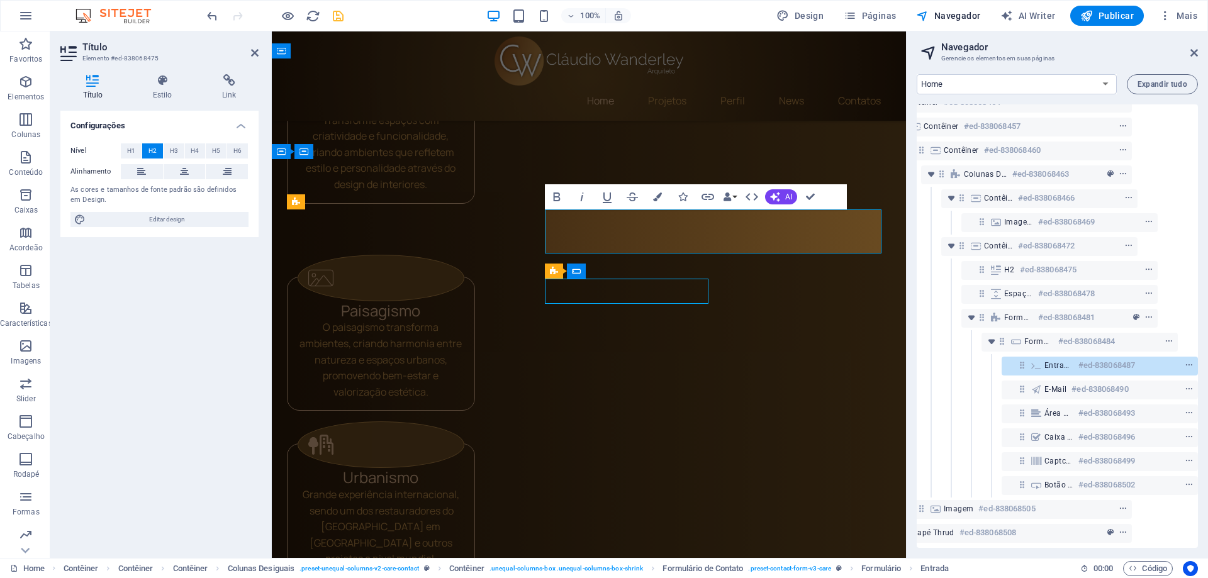
scroll to position [1635, 0]
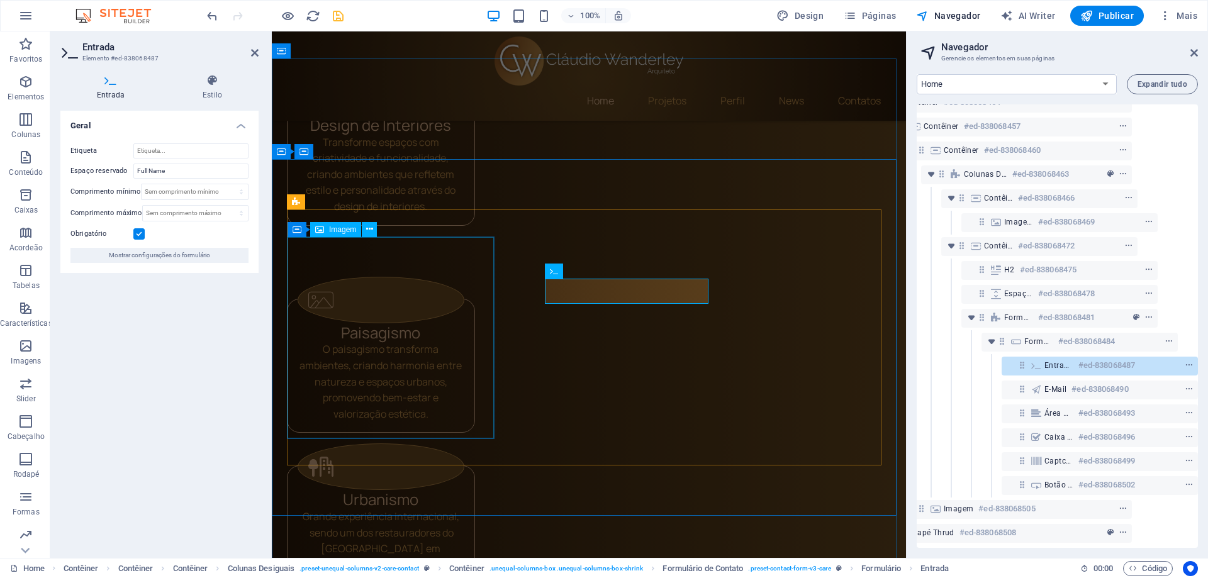
scroll to position [1657, 0]
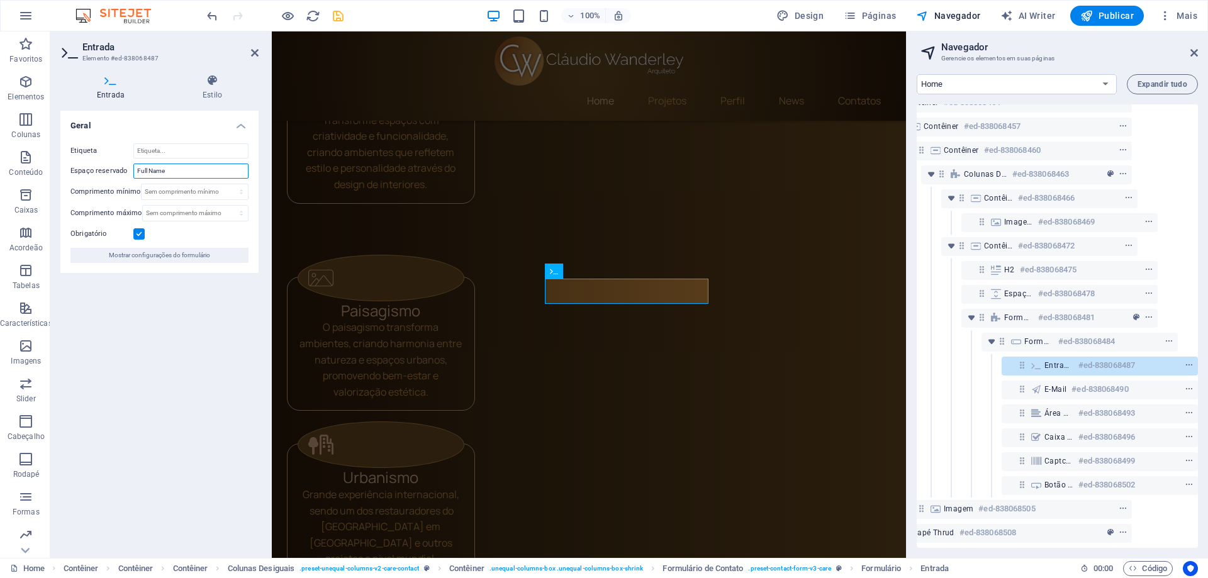
drag, startPoint x: 186, startPoint y: 167, endPoint x: 120, endPoint y: 165, distance: 65.4
click at [120, 165] on div "Espaço reservado Full Name" at bounding box center [159, 171] width 178 height 15
type input "Nome e Sobrenome"
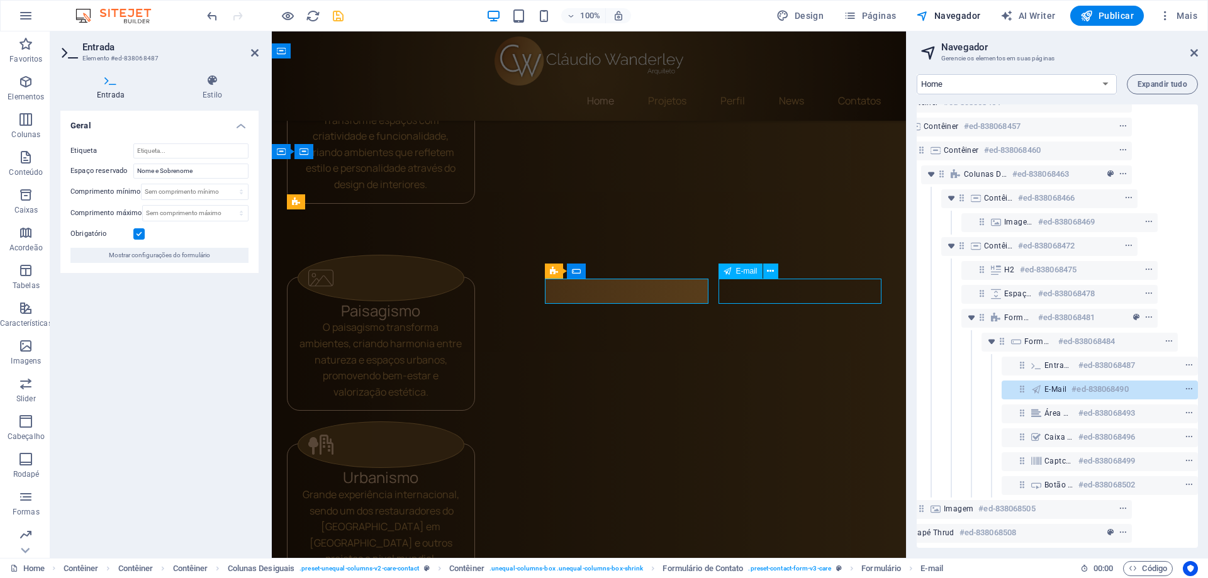
scroll to position [1635, 0]
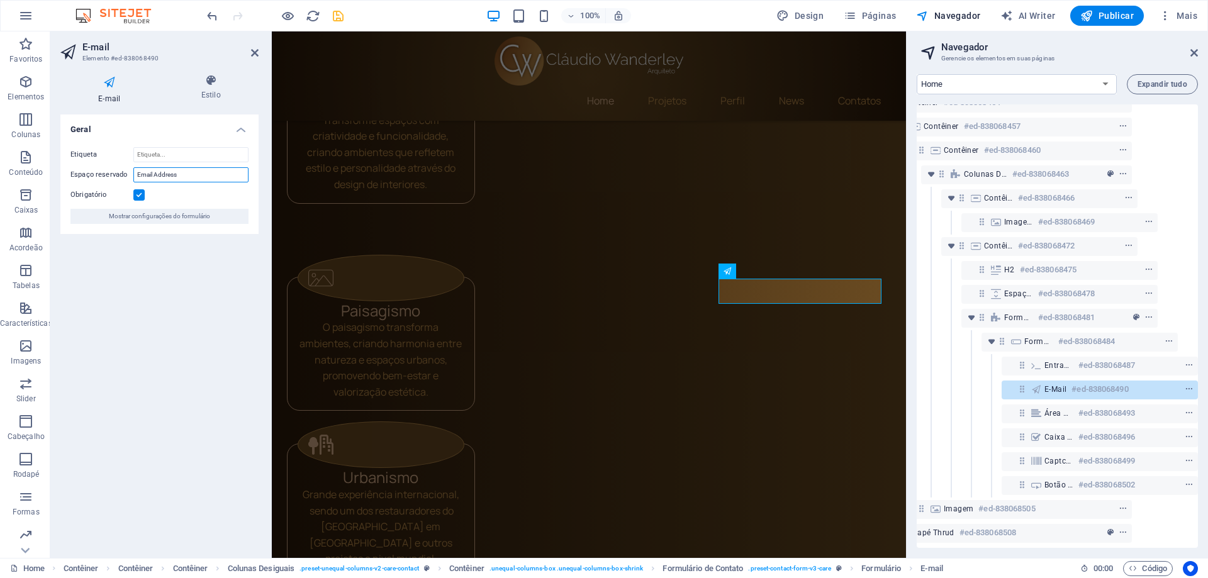
drag, startPoint x: 183, startPoint y: 174, endPoint x: 91, endPoint y: 165, distance: 92.8
click at [91, 165] on div "Etiqueta Espaço reservado Email Address Obrigatório Mostrar configurações do fo…" at bounding box center [159, 185] width 198 height 97
type input "Email"
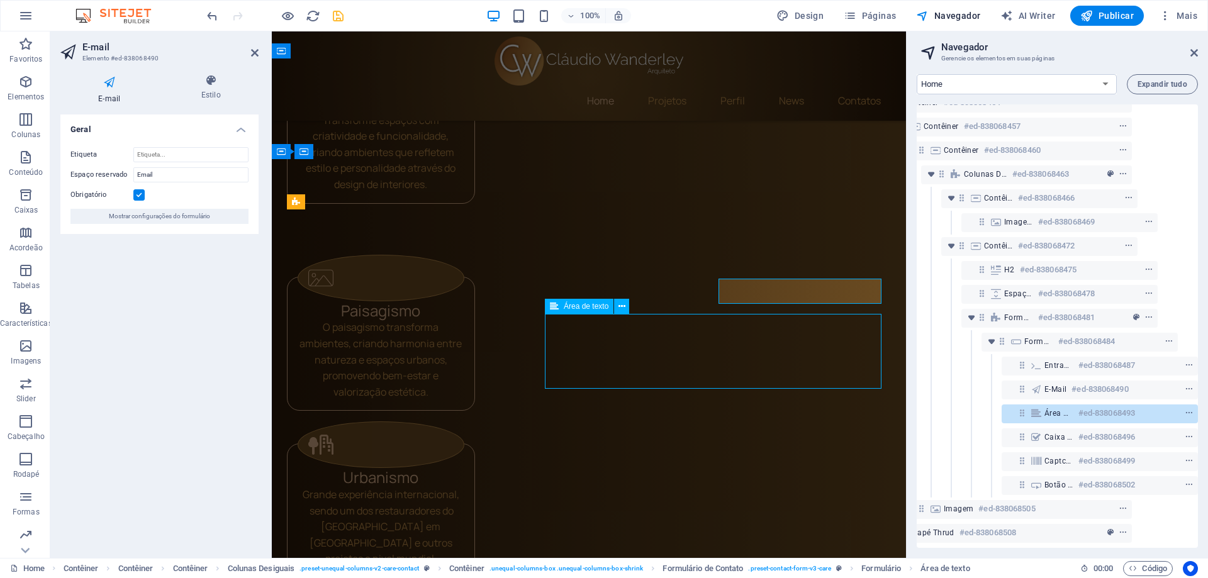
scroll to position [1635, 0]
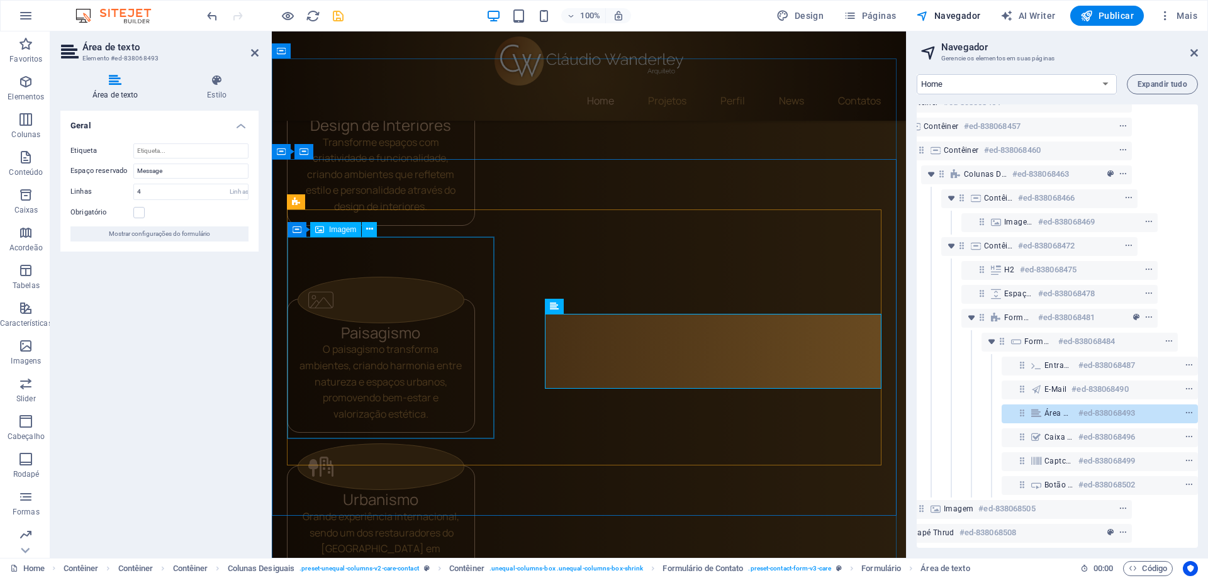
scroll to position [1657, 0]
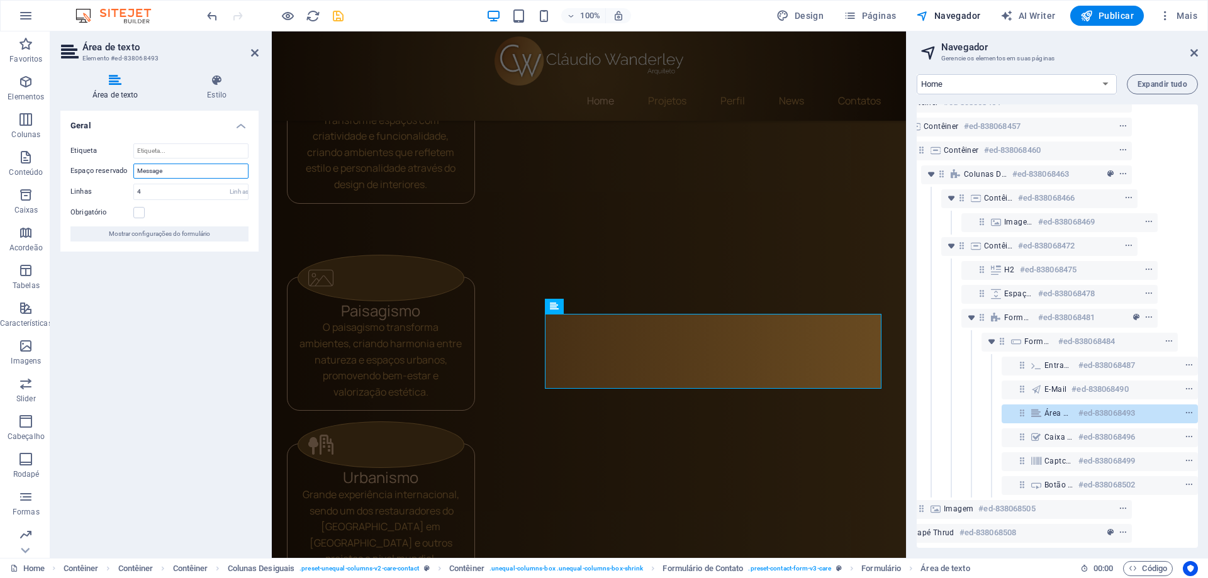
drag, startPoint x: 185, startPoint y: 167, endPoint x: 117, endPoint y: 159, distance: 68.4
click at [117, 159] on div "Etiqueta Espaço reservado Message Linhas 4 Linhas Obrigatório Mostrar configura…" at bounding box center [159, 192] width 198 height 118
type input "Mensagem"
click at [160, 191] on input "4" at bounding box center [191, 191] width 114 height 15
drag, startPoint x: 161, startPoint y: 192, endPoint x: 104, endPoint y: 186, distance: 57.6
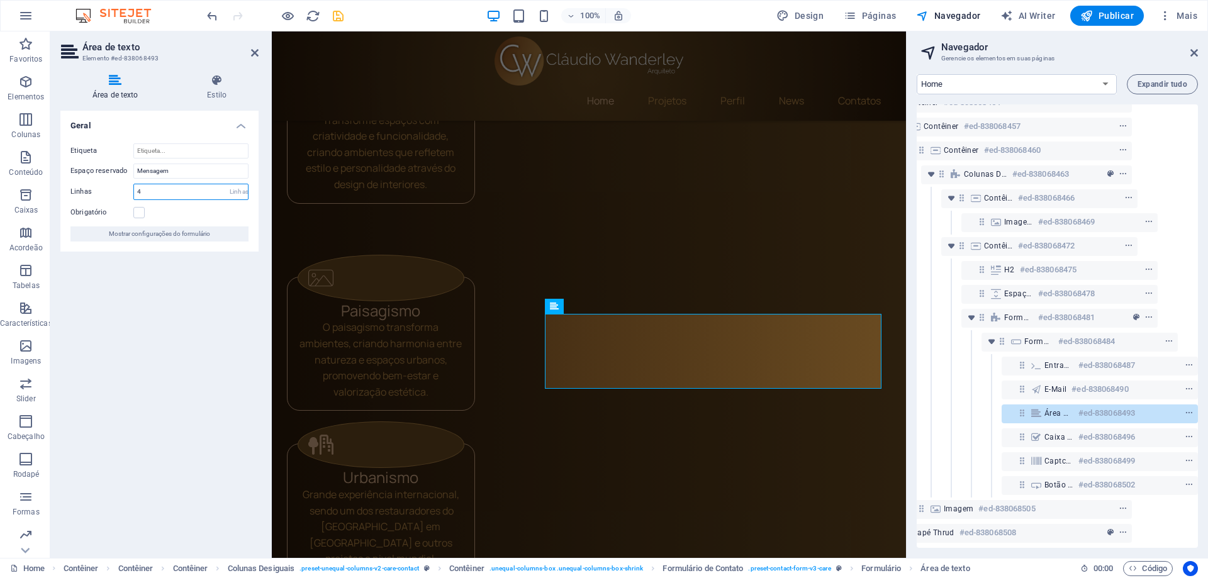
click at [104, 186] on div "Linhas 4 Linhas" at bounding box center [159, 192] width 178 height 16
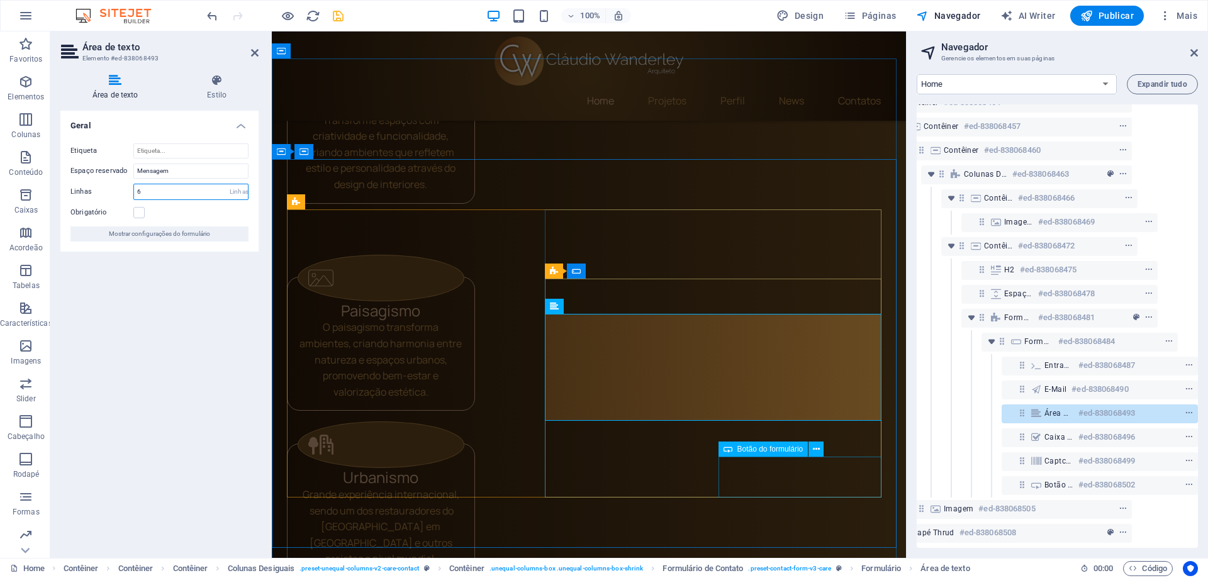
type input "6"
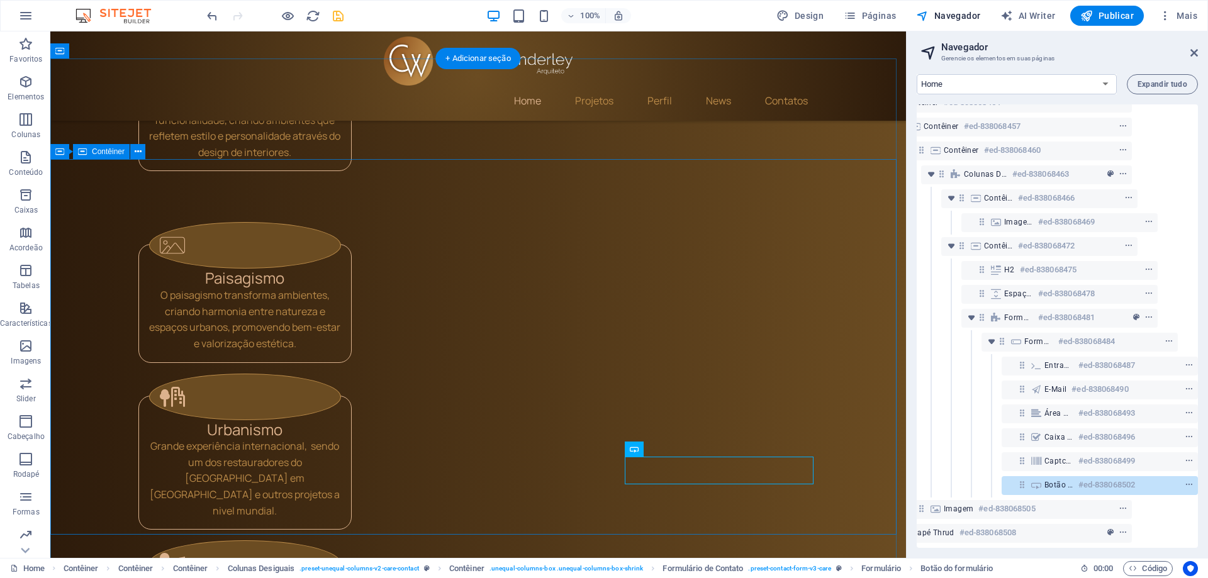
scroll to position [1635, 0]
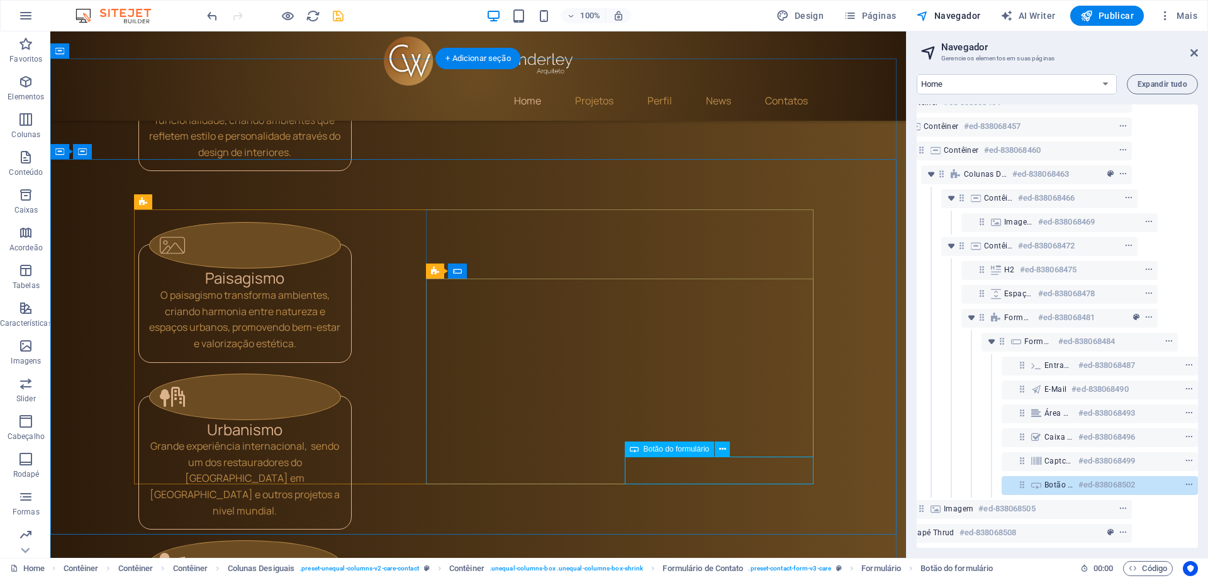
select select "px"
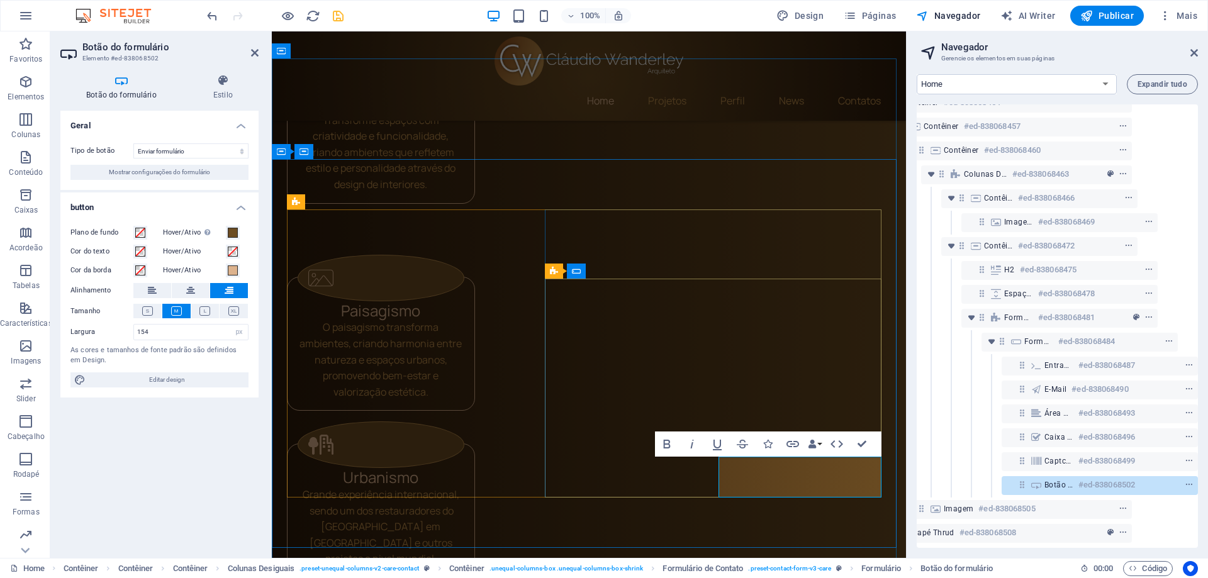
type button "Submit"
drag, startPoint x: 864, startPoint y: 445, endPoint x: 815, endPoint y: 414, distance: 58.3
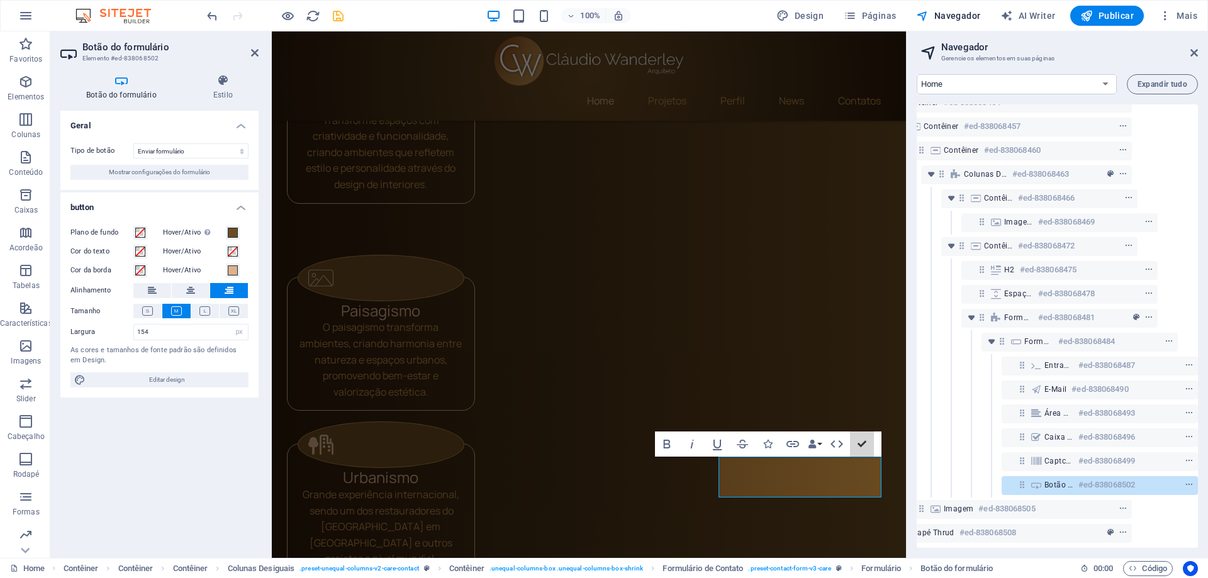
scroll to position [1635, 0]
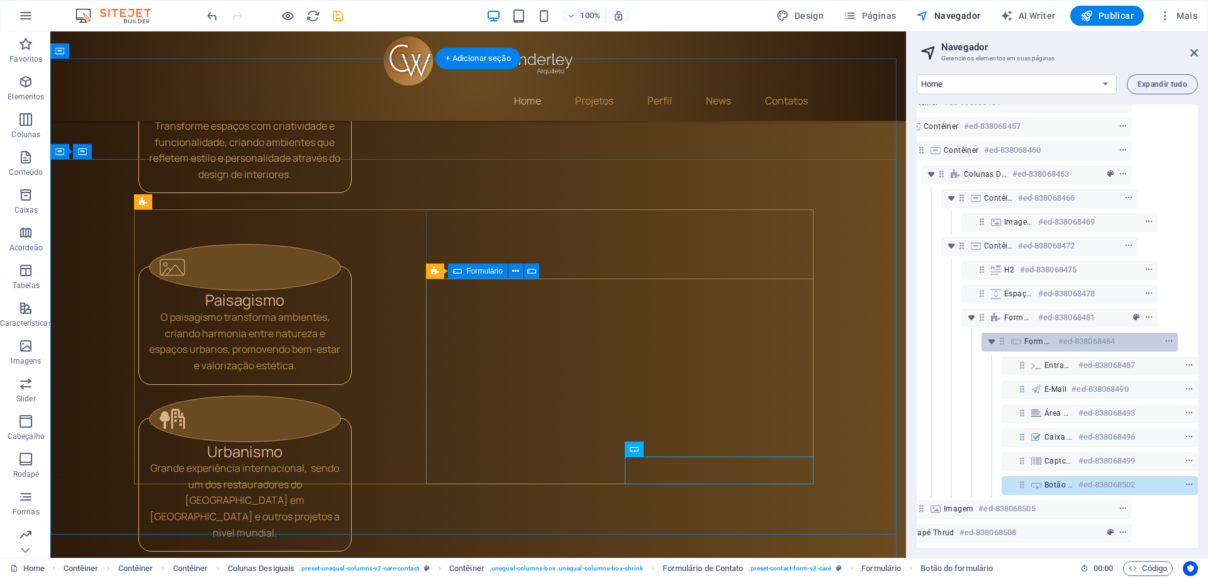
click at [1058, 334] on h6 "#ed-838068484" at bounding box center [1086, 341] width 57 height 15
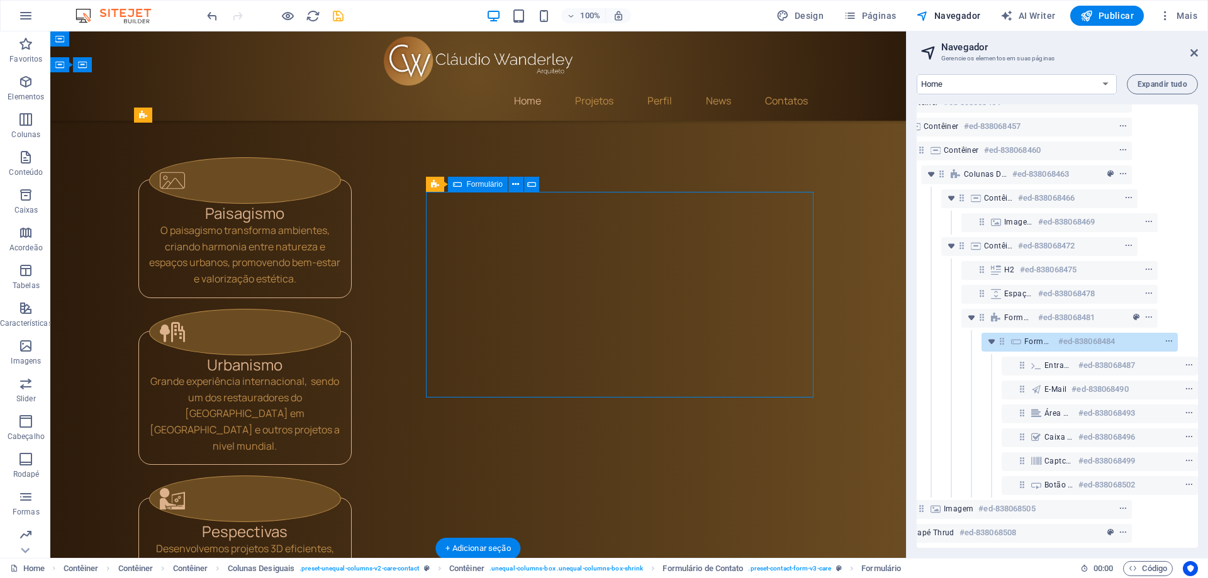
click at [1062, 334] on h6 "#ed-838068484" at bounding box center [1086, 341] width 57 height 15
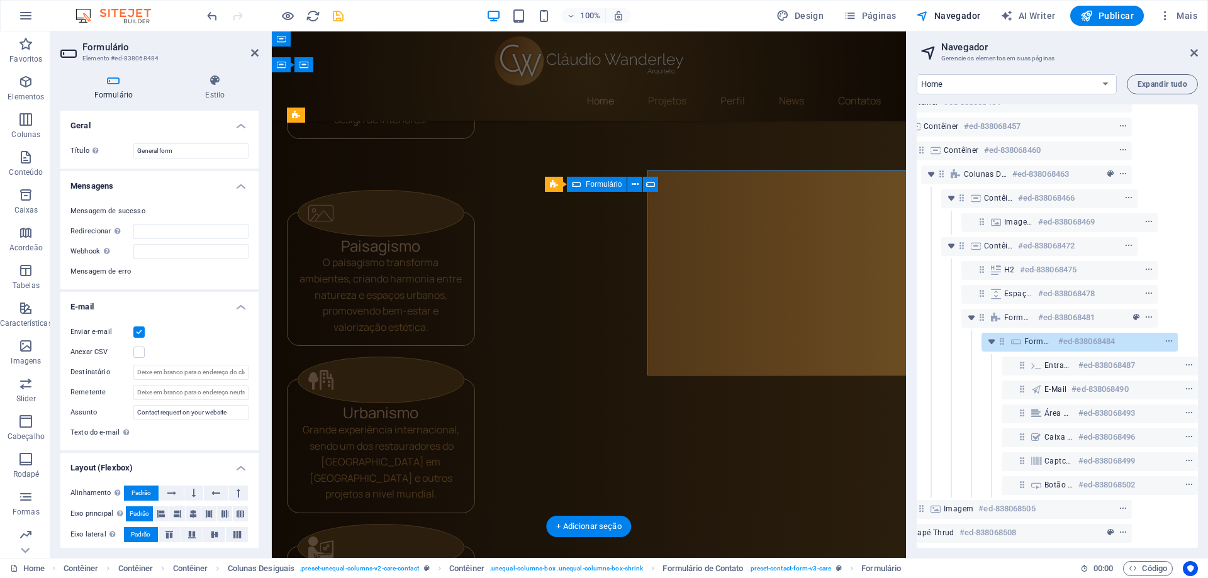
scroll to position [1744, 0]
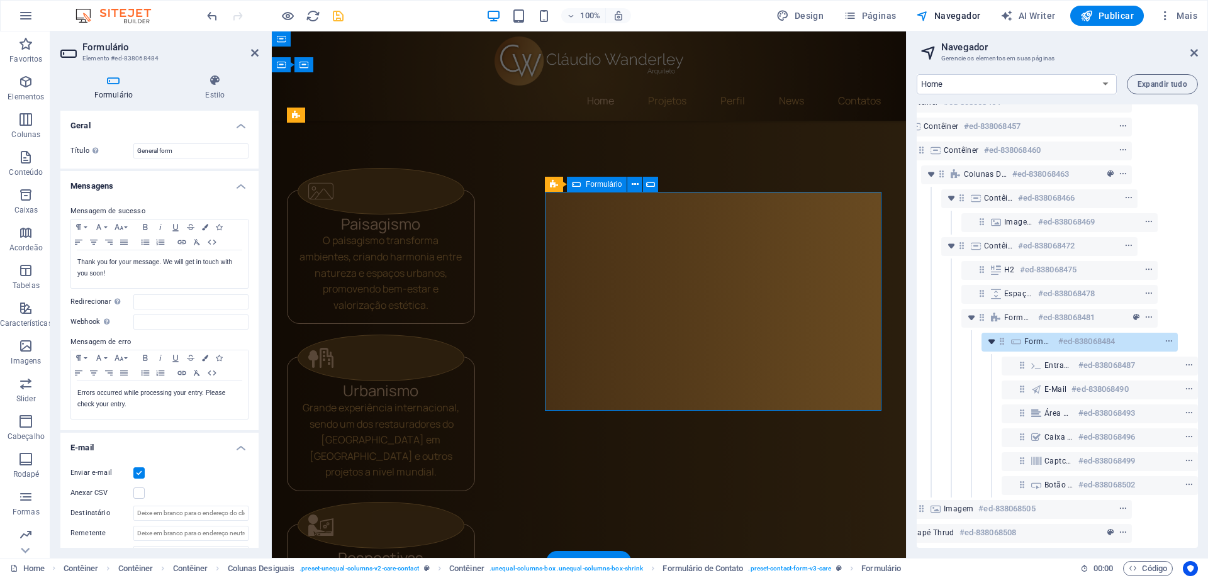
click at [993, 335] on icon "toggle-expand" at bounding box center [991, 341] width 13 height 13
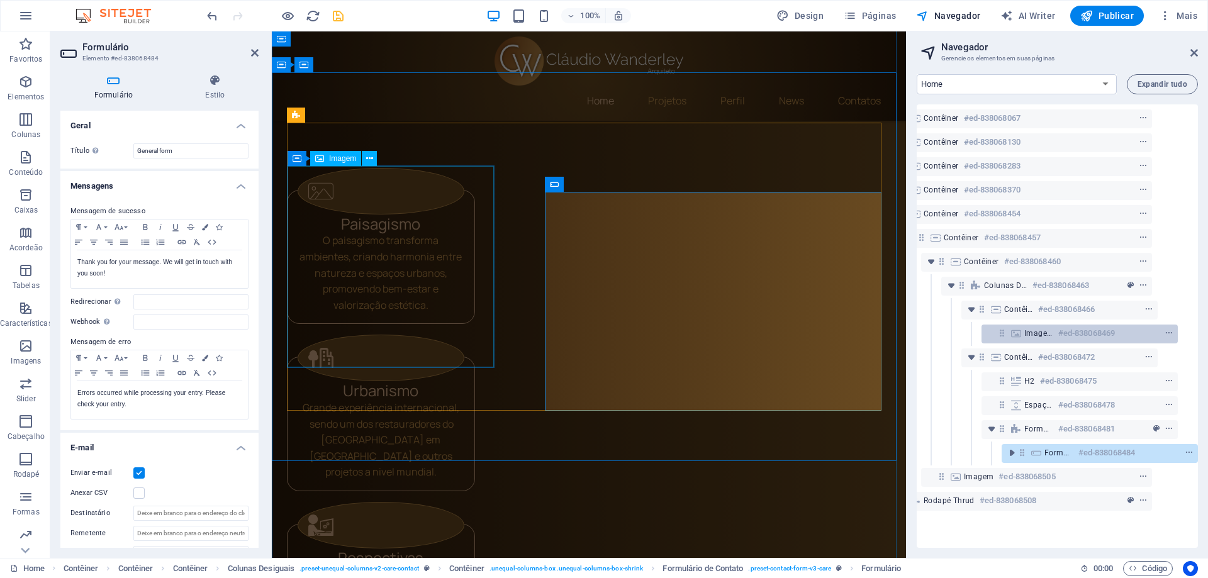
scroll to position [0, 43]
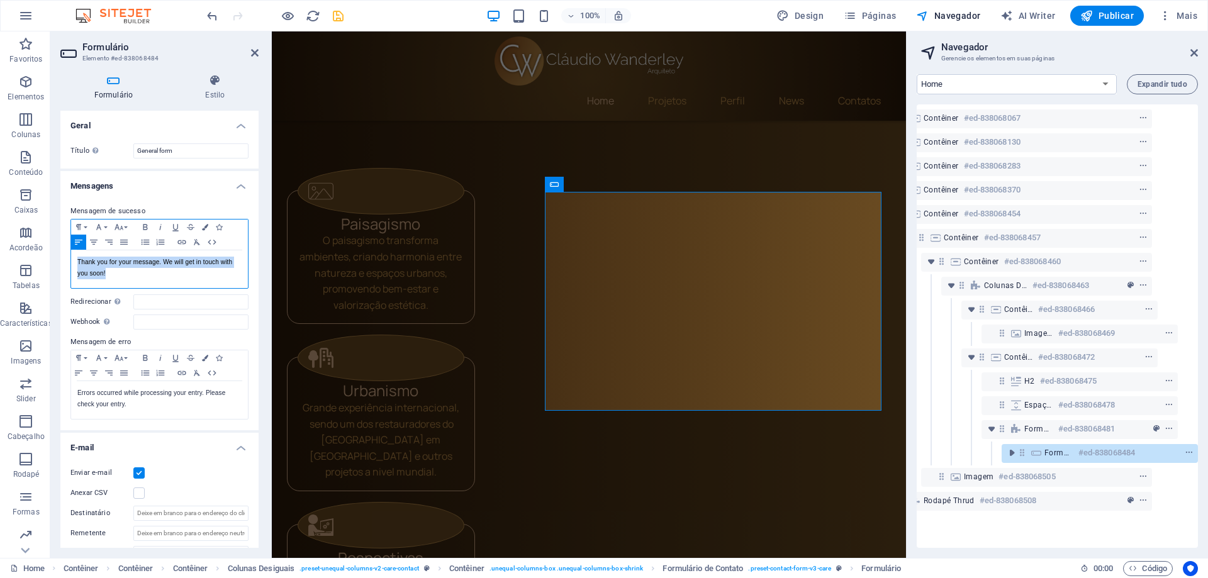
drag, startPoint x: 124, startPoint y: 274, endPoint x: 74, endPoint y: 261, distance: 51.9
click at [74, 261] on div "Thank you for your message. We will get in touch with you soon!" at bounding box center [159, 269] width 177 height 38
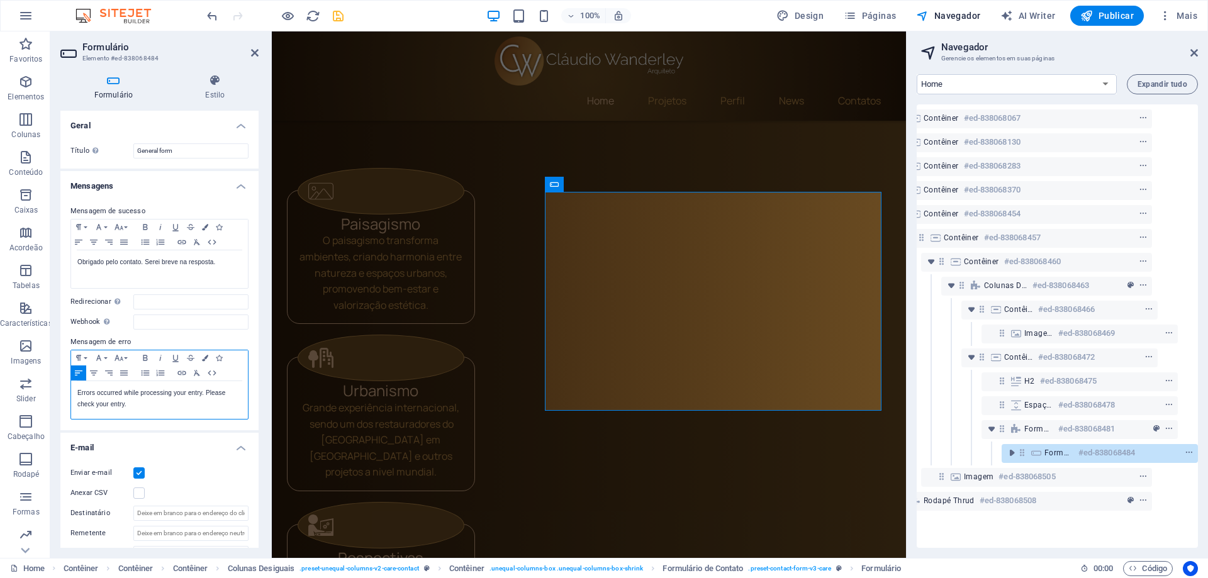
click at [106, 399] on p "Errors occurred while processing your entry. Please check your entry." at bounding box center [159, 398] width 164 height 23
drag, startPoint x: 136, startPoint y: 406, endPoint x: 71, endPoint y: 398, distance: 66.0
click at [71, 398] on div "Errors occurred while processing your entry. Please check your entry." at bounding box center [159, 400] width 177 height 38
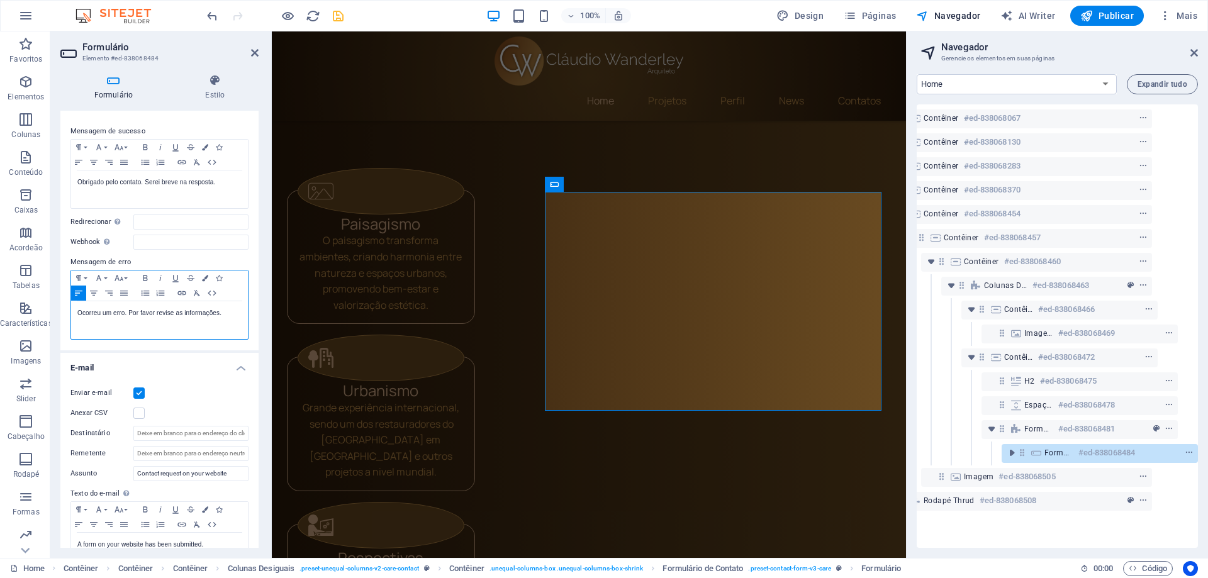
scroll to position [126, 0]
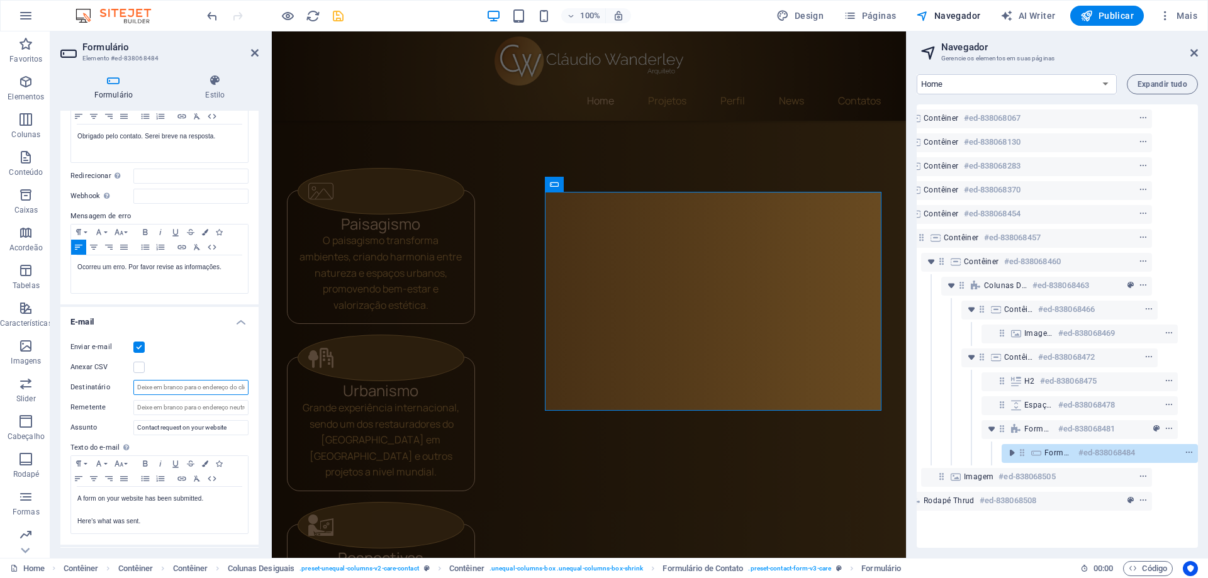
click at [148, 385] on input "Destinatário" at bounding box center [190, 387] width 115 height 15
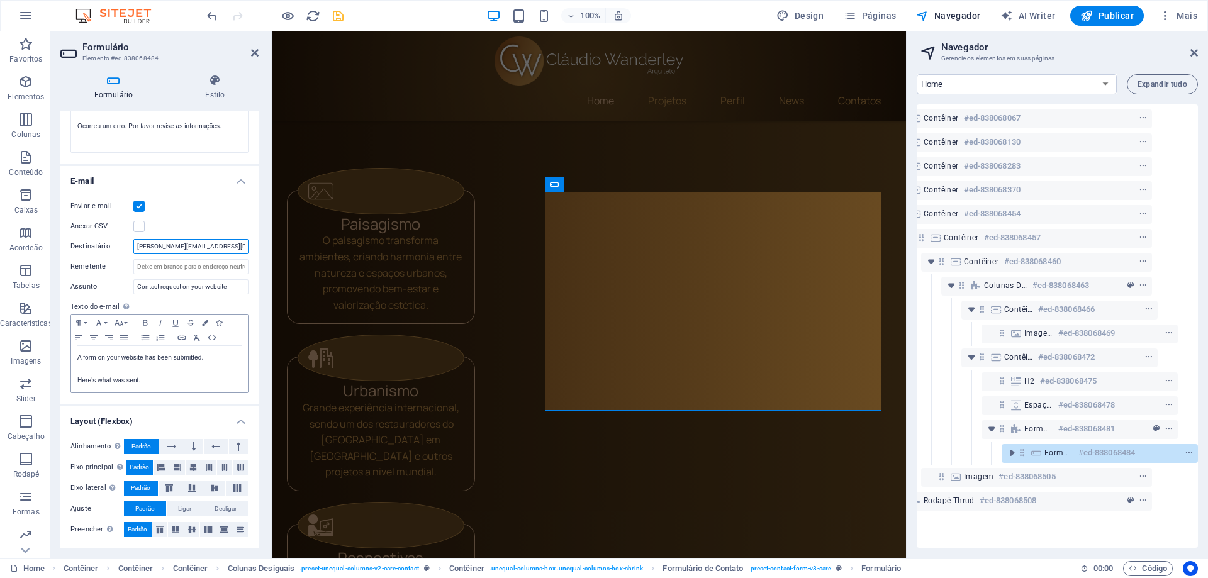
type input "[PERSON_NAME][EMAIL_ADDRESS][DOMAIN_NAME]"
drag, startPoint x: 156, startPoint y: 382, endPoint x: 70, endPoint y: 351, distance: 91.7
click at [70, 351] on div "Enviar e-mail Anexar CSV Destinatário [PERSON_NAME][EMAIL_ADDRESS][DOMAIN_NAME]…" at bounding box center [159, 296] width 198 height 215
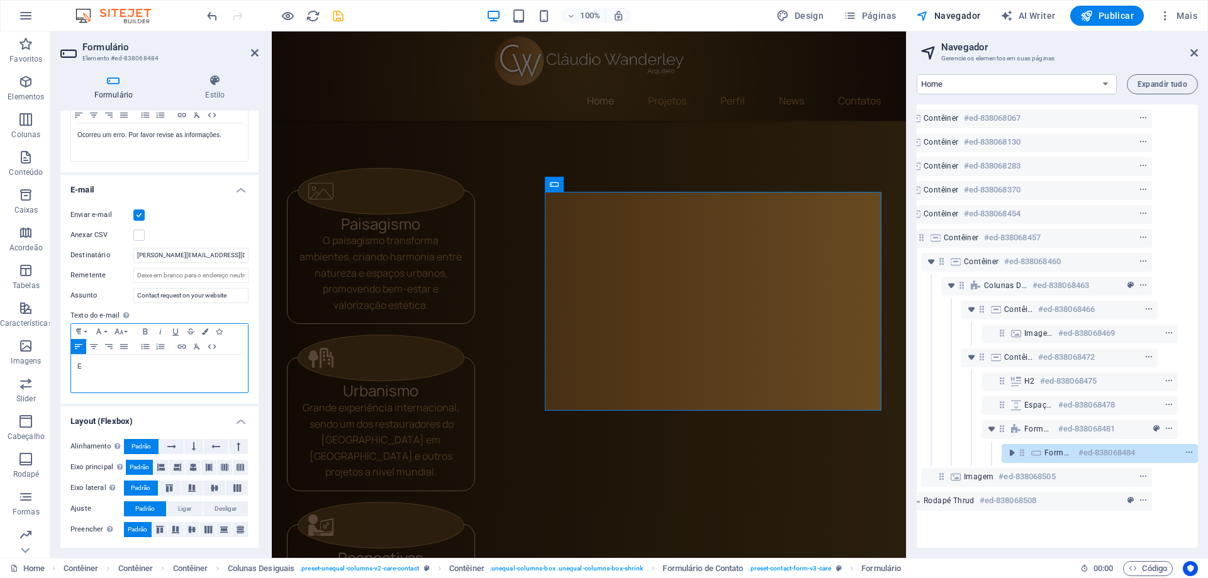
scroll to position [258, 0]
click at [339, 16] on icon "save" at bounding box center [338, 16] width 14 height 14
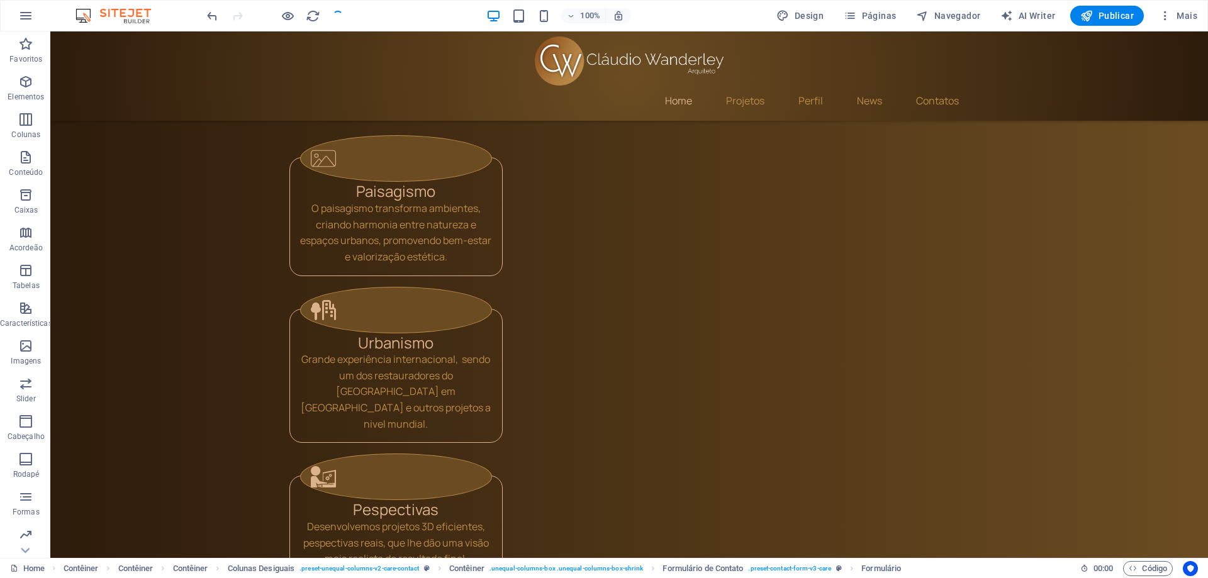
scroll to position [1722, 0]
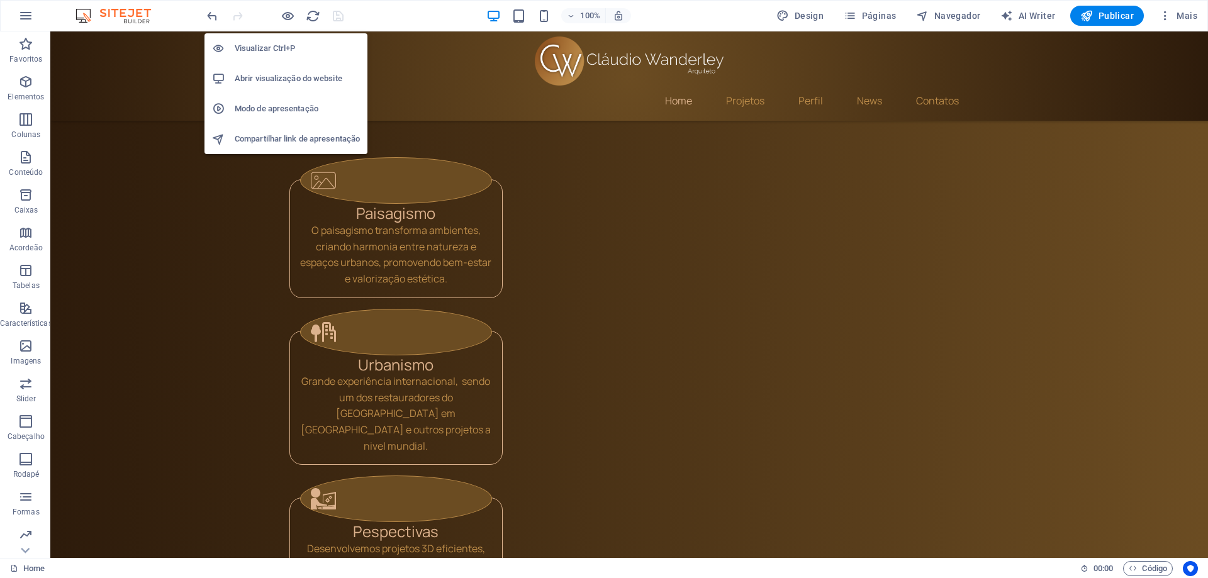
click at [287, 77] on h6 "Abrir visualização do website" at bounding box center [297, 78] width 125 height 15
